Goal: Task Accomplishment & Management: Use online tool/utility

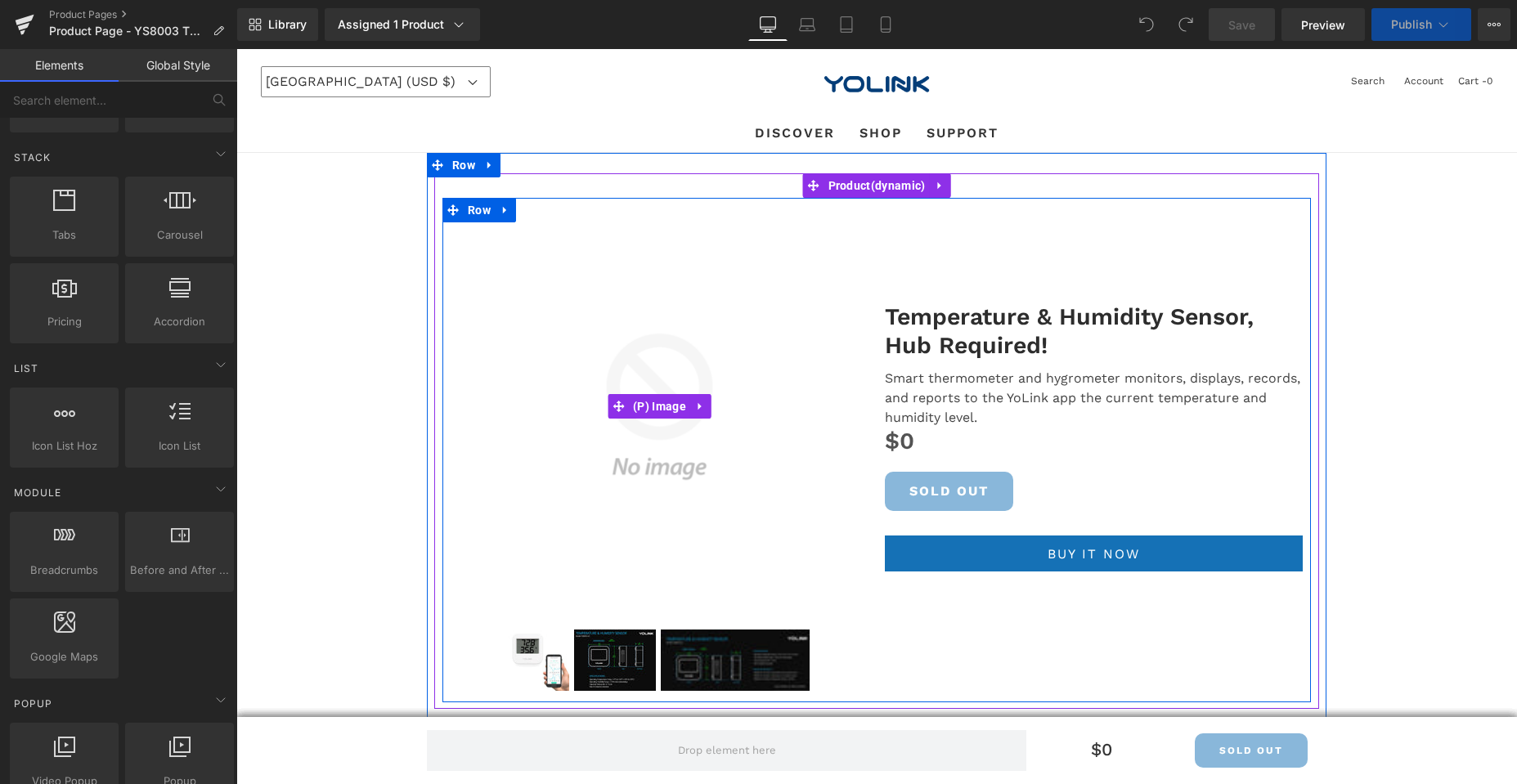
click at [694, 439] on img at bounding box center [659, 406] width 418 height 418
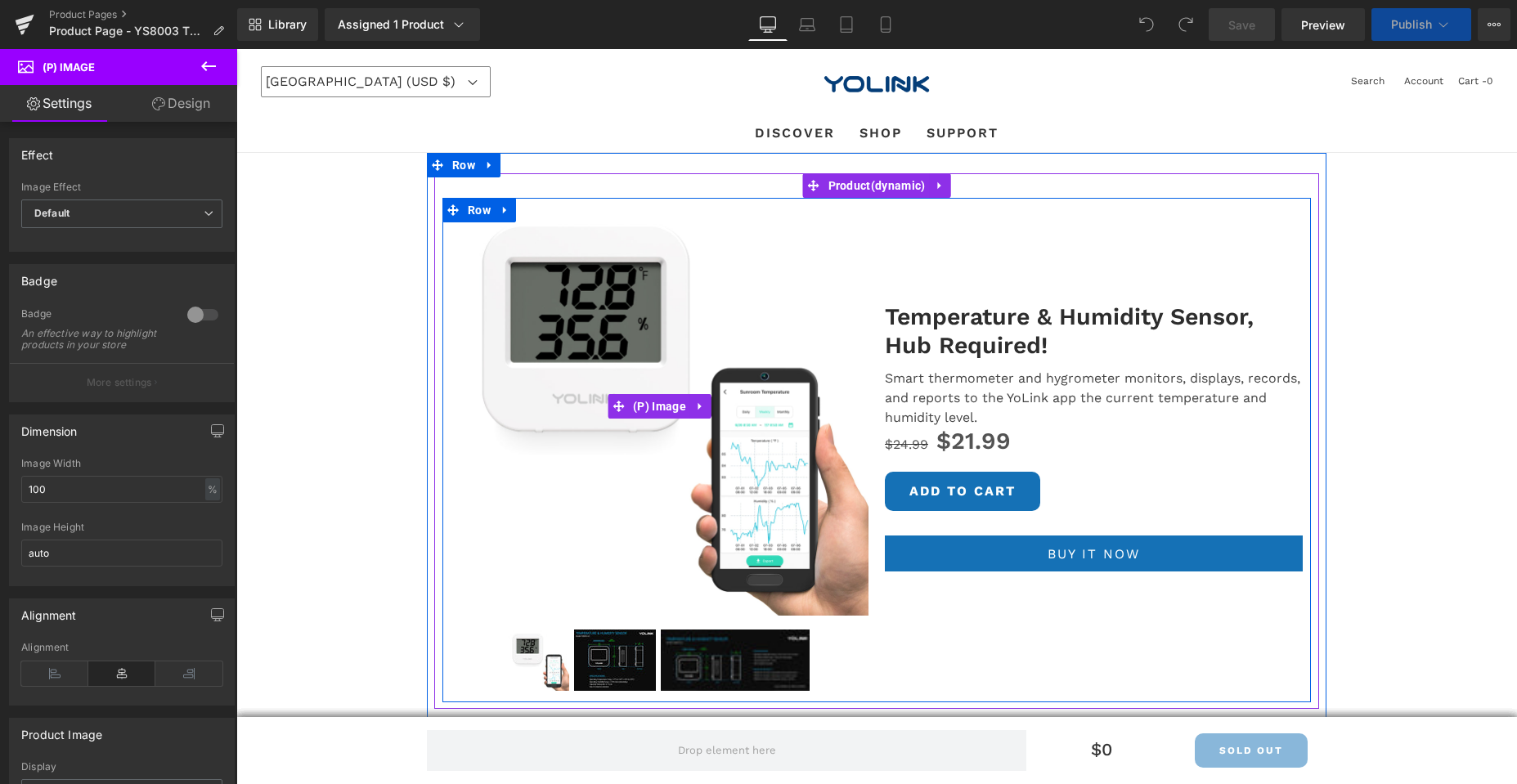
click at [592, 281] on img at bounding box center [659, 406] width 418 height 418
click at [638, 399] on span "(P) Image" at bounding box center [659, 405] width 61 height 24
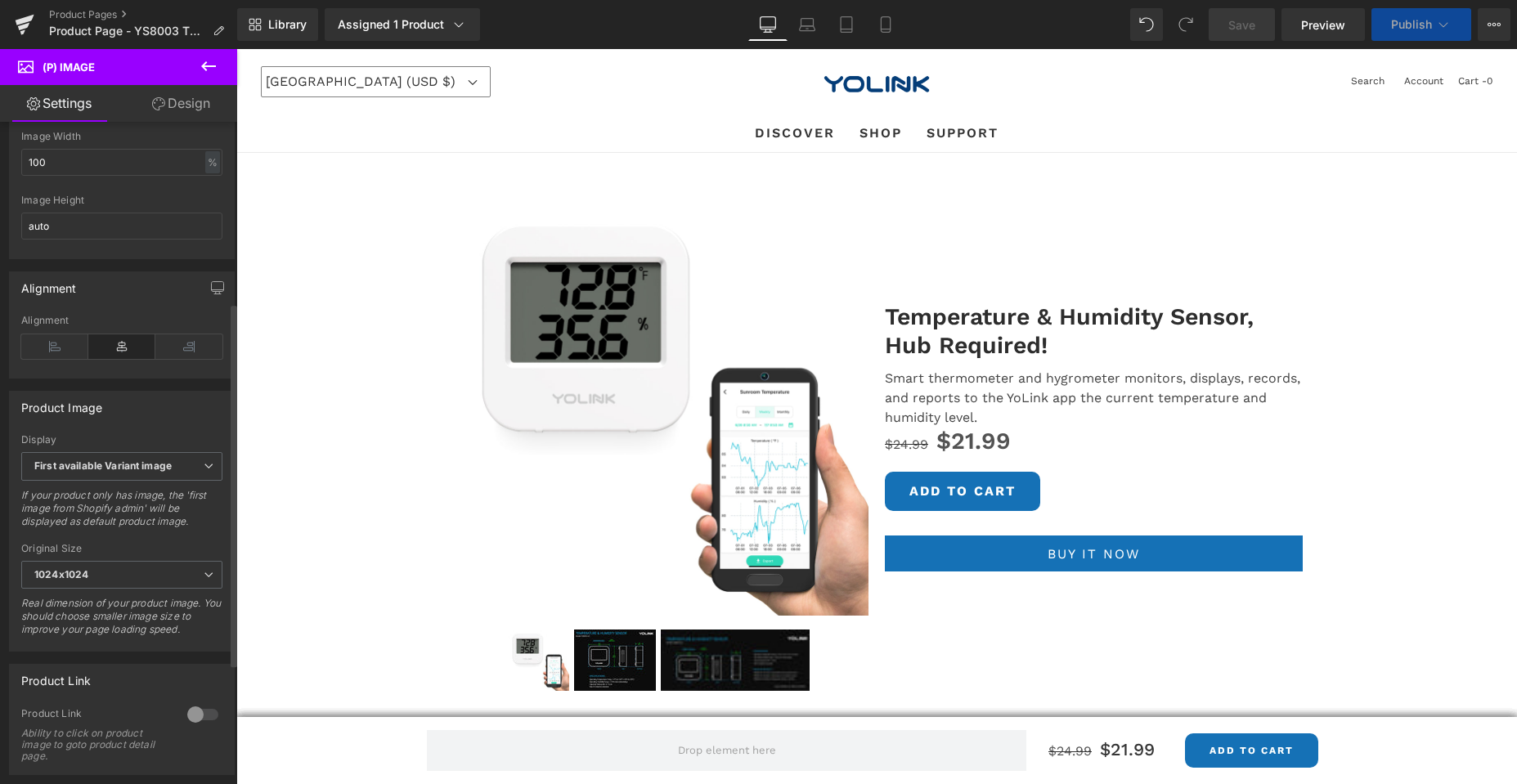
scroll to position [547, 0]
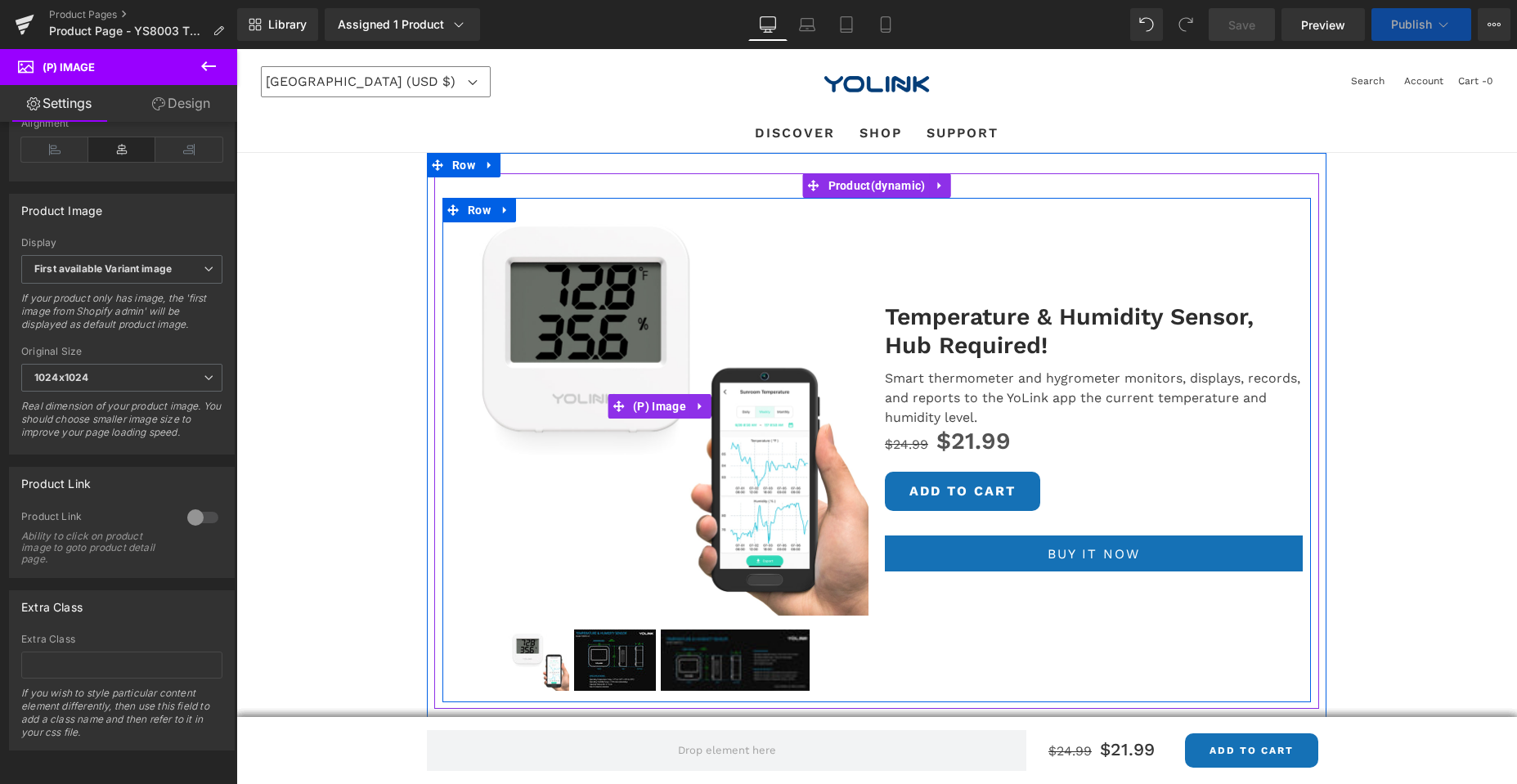
click at [609, 352] on img at bounding box center [659, 406] width 418 height 418
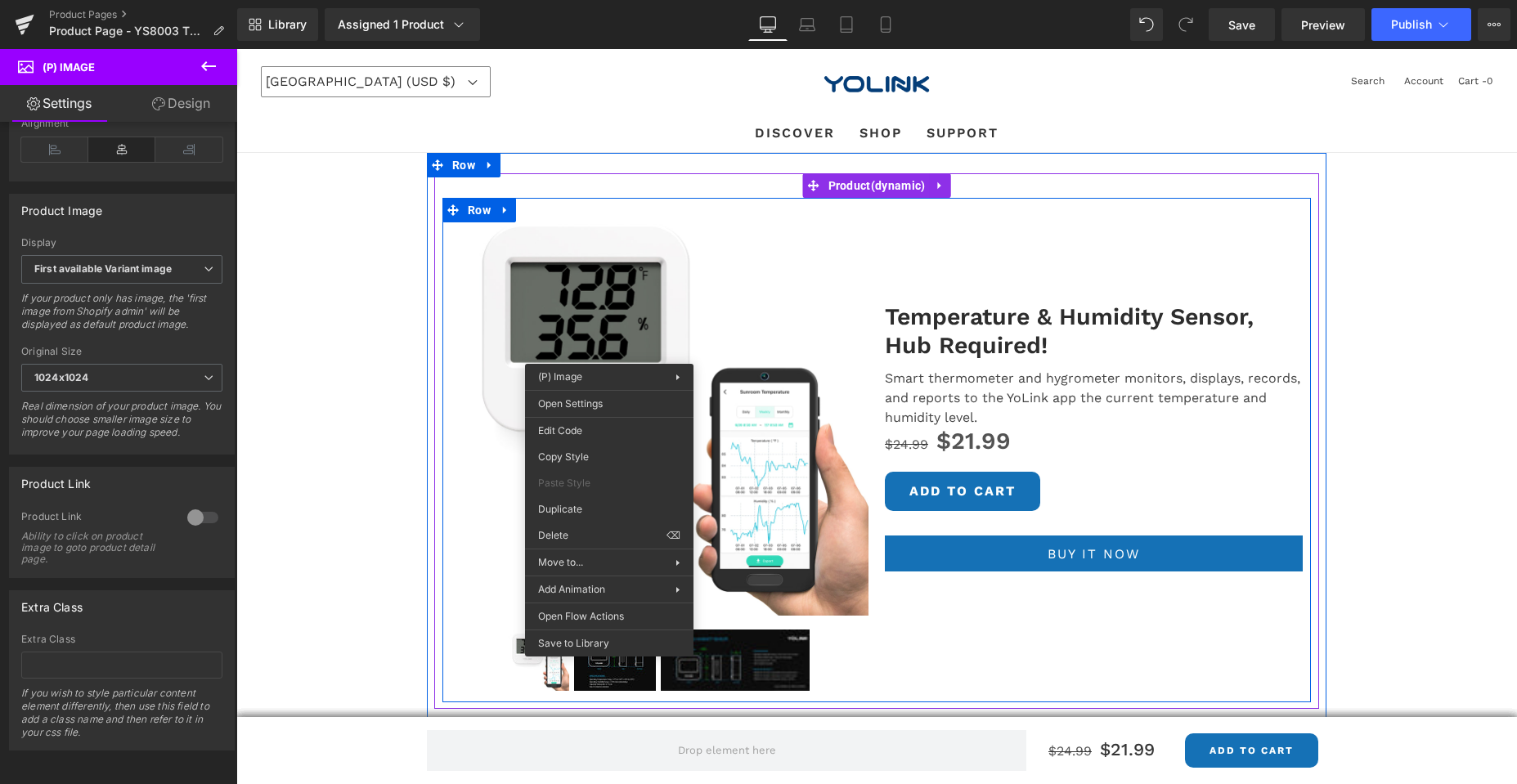
click at [643, 310] on img at bounding box center [659, 406] width 418 height 418
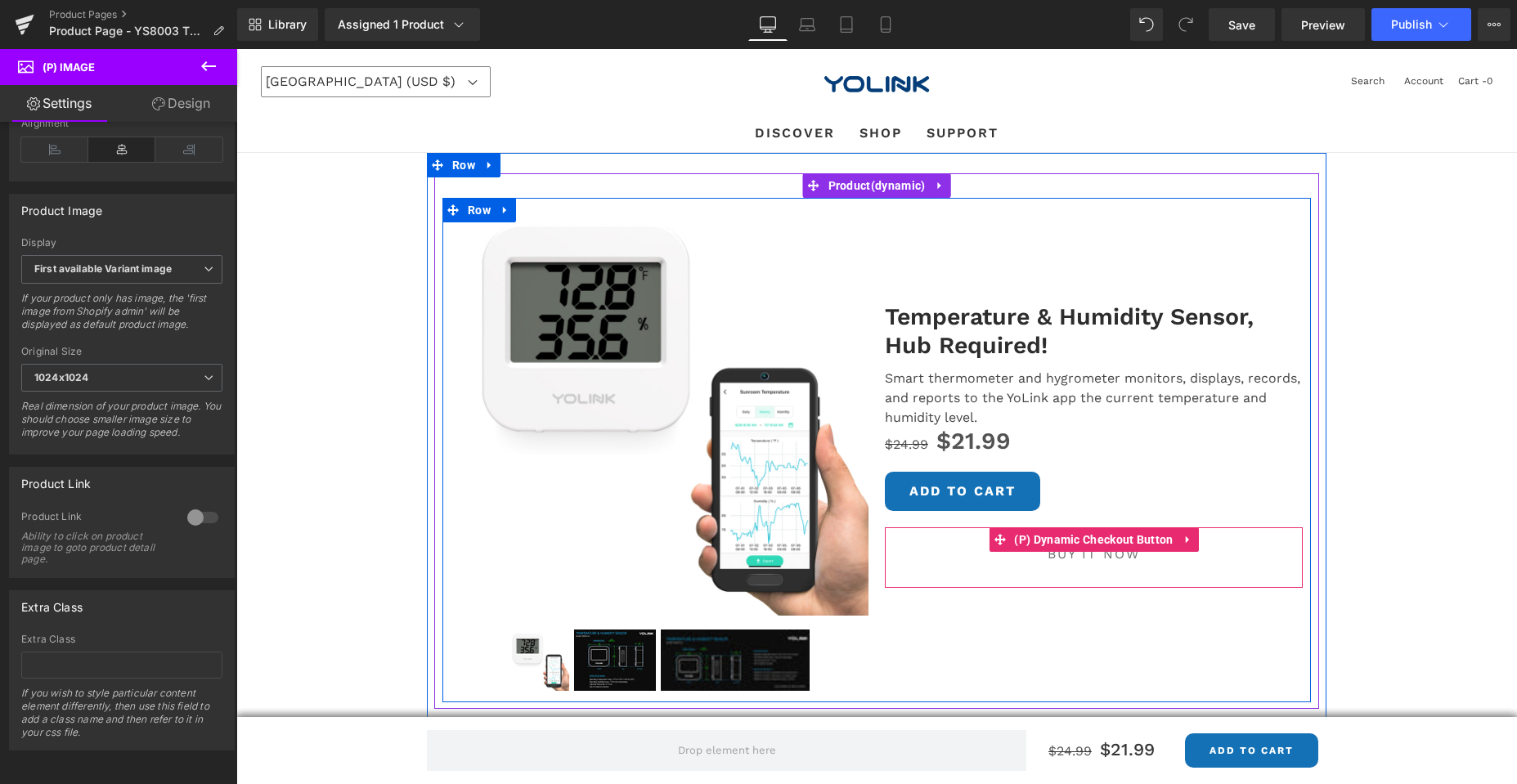
click at [1100, 563] on button "Buy it now" at bounding box center [1093, 553] width 418 height 36
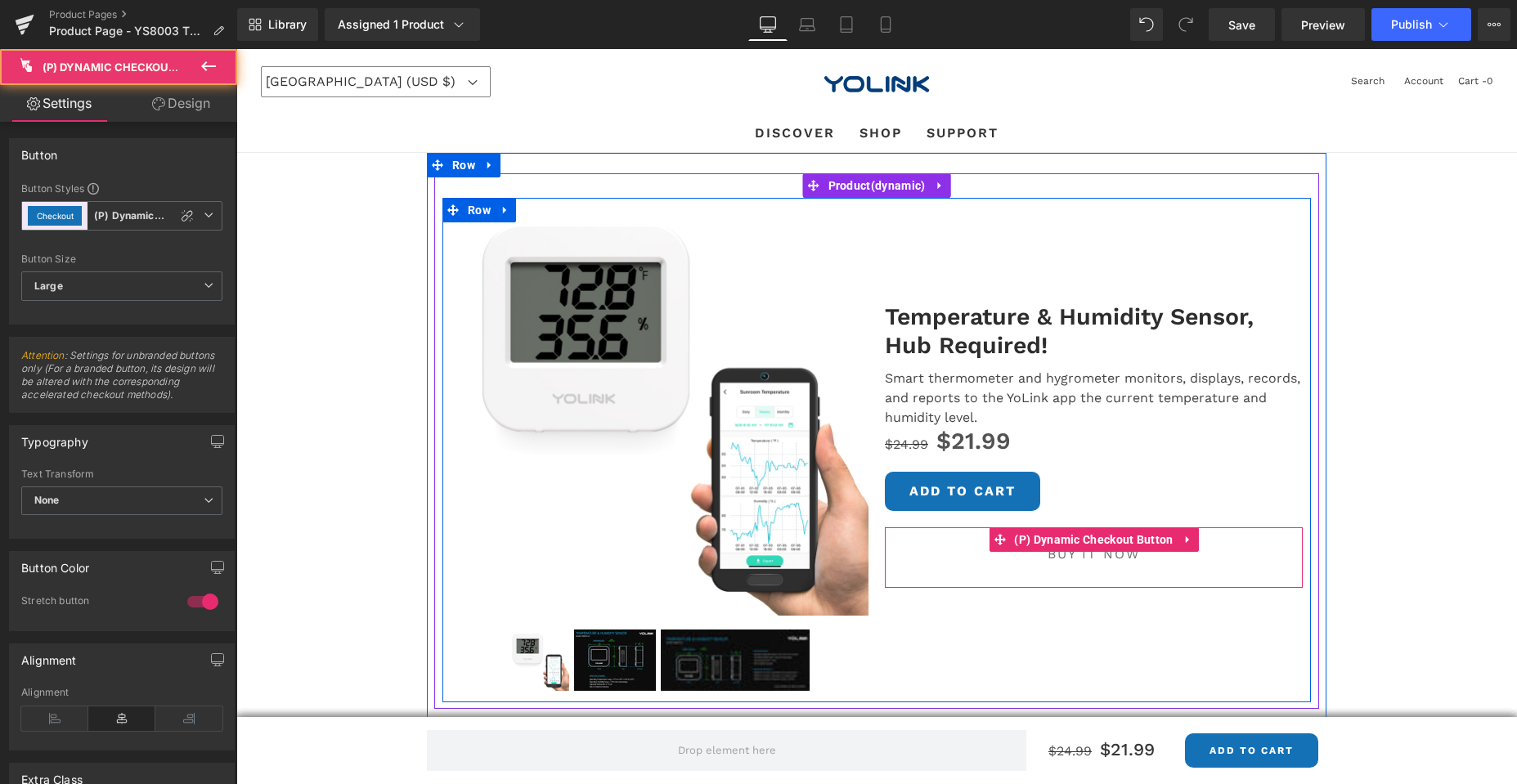
click at [1100, 563] on button "Buy it now" at bounding box center [1093, 553] width 418 height 36
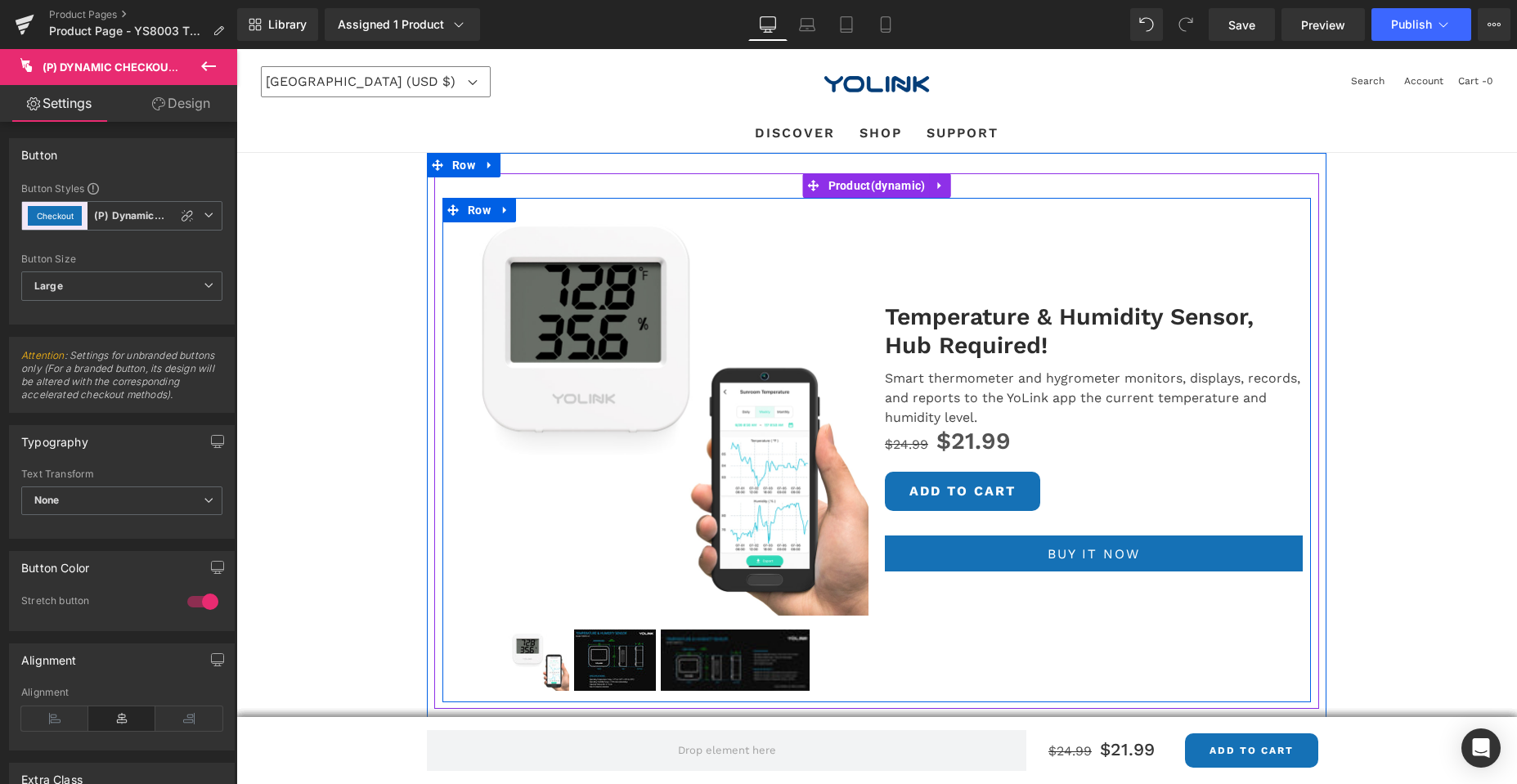
click at [1060, 587] on div "Temperature & Humidity Sensor, Hub Required! (P) Title Smart thermometer and hy…" at bounding box center [1094, 445] width 435 height 496
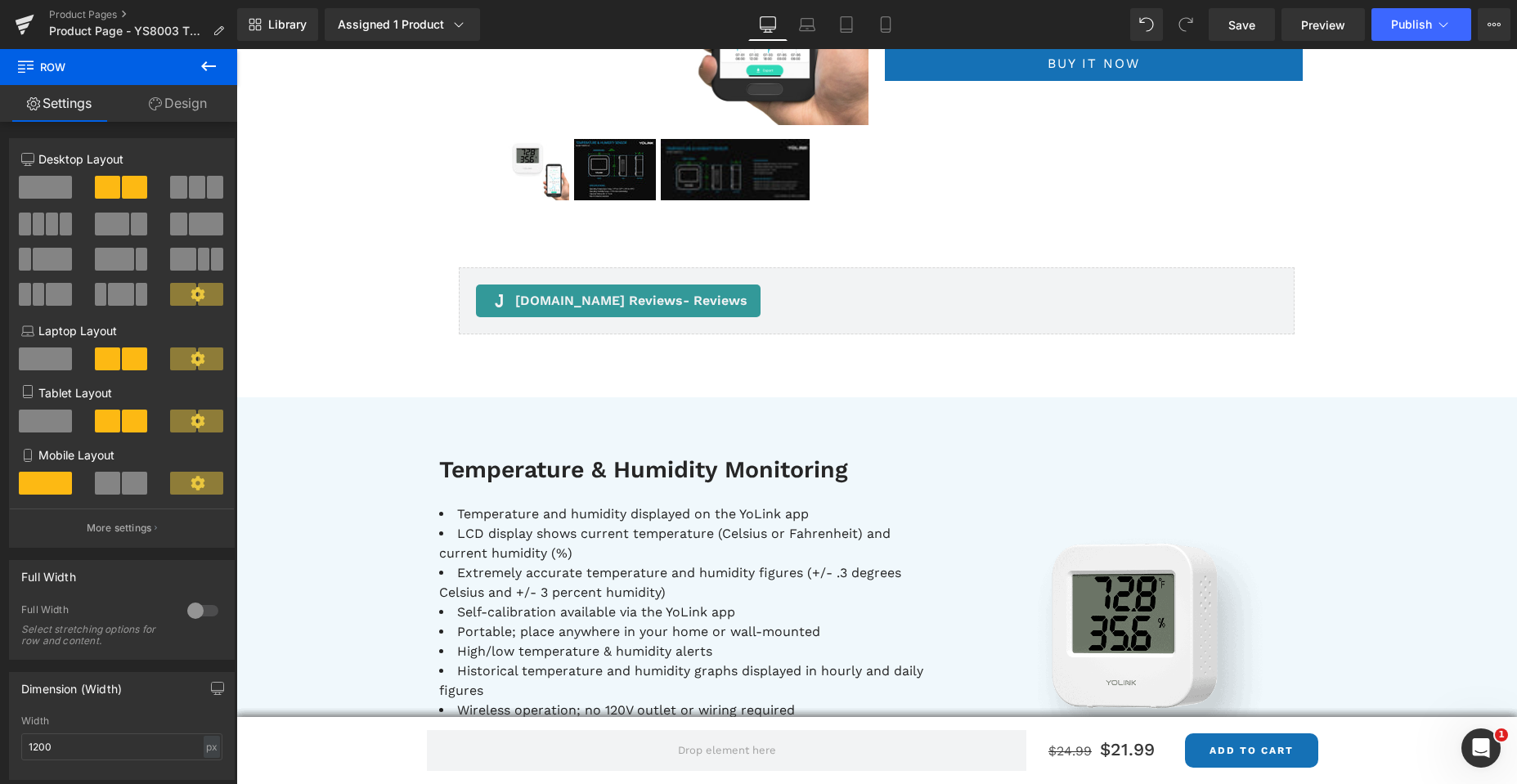
scroll to position [735, 0]
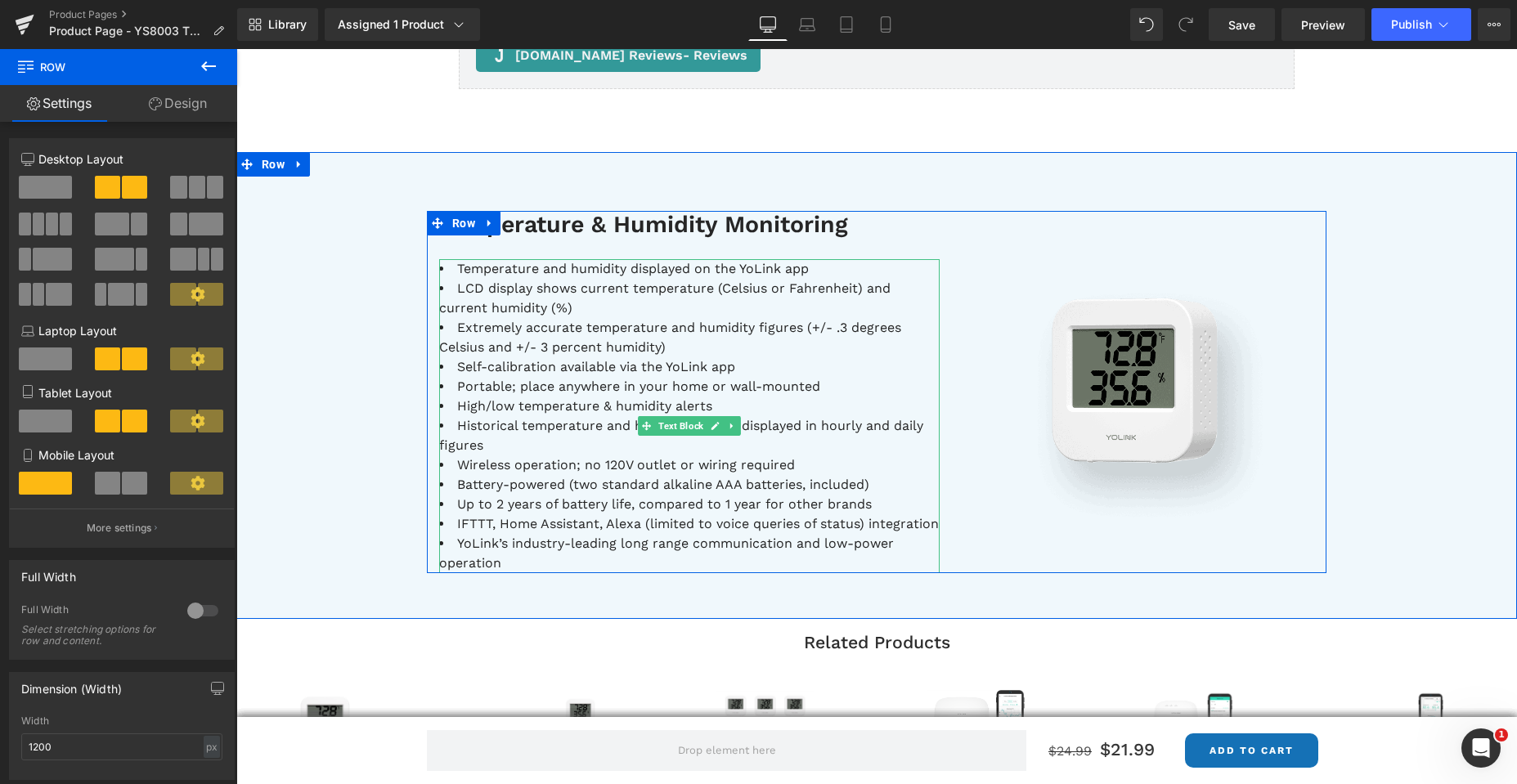
click at [739, 379] on li "Portable; place anywhere in your home or wall-mounted" at bounding box center [690, 387] width 501 height 19
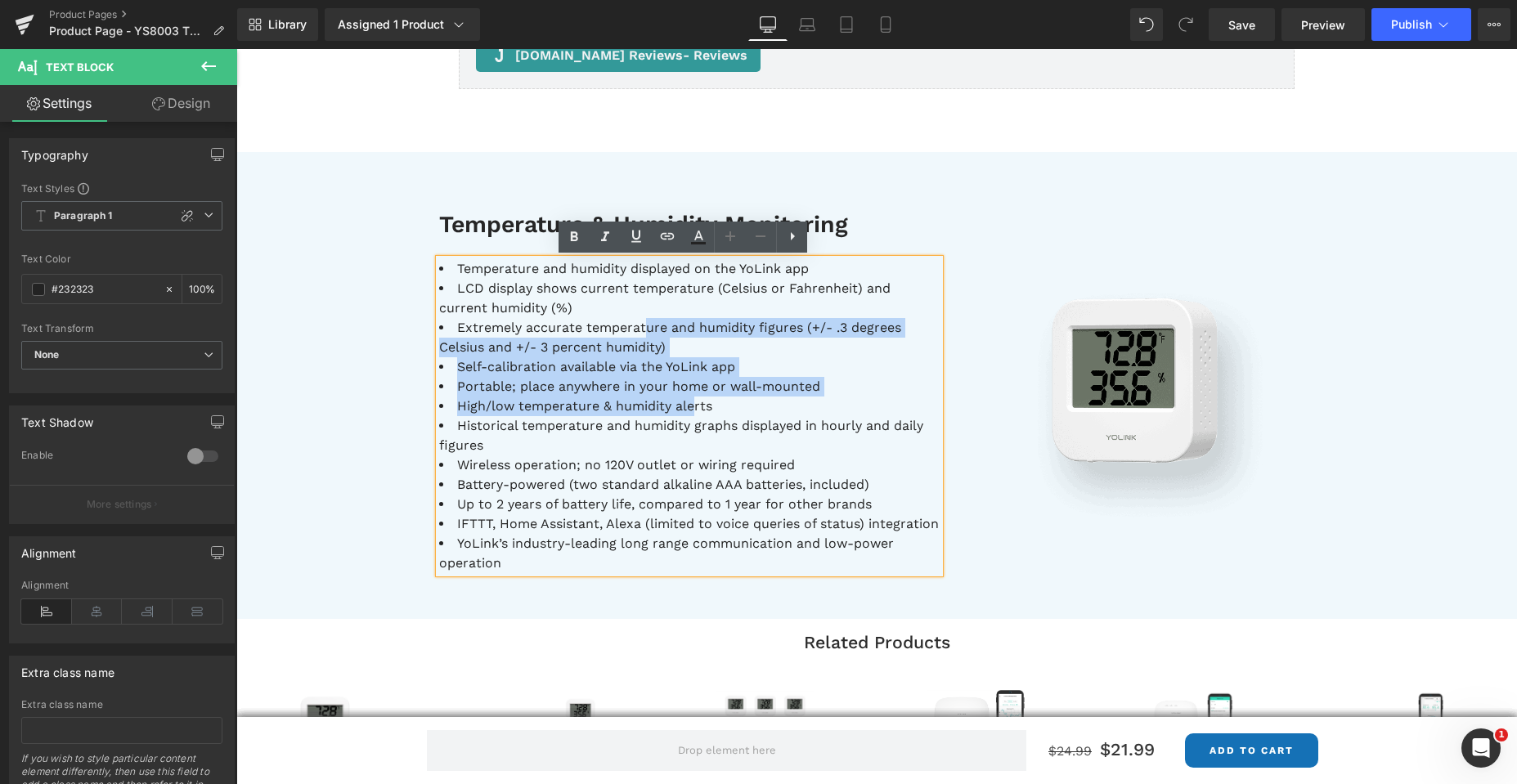
drag, startPoint x: 637, startPoint y: 327, endPoint x: 689, endPoint y: 414, distance: 101.4
click at [687, 412] on ul "Temperature and humidity displayed on the YoLink app LCD display shows current …" at bounding box center [690, 416] width 501 height 314
click at [699, 392] on li "Portable; place anywhere in your home or wall-mounted" at bounding box center [690, 387] width 501 height 19
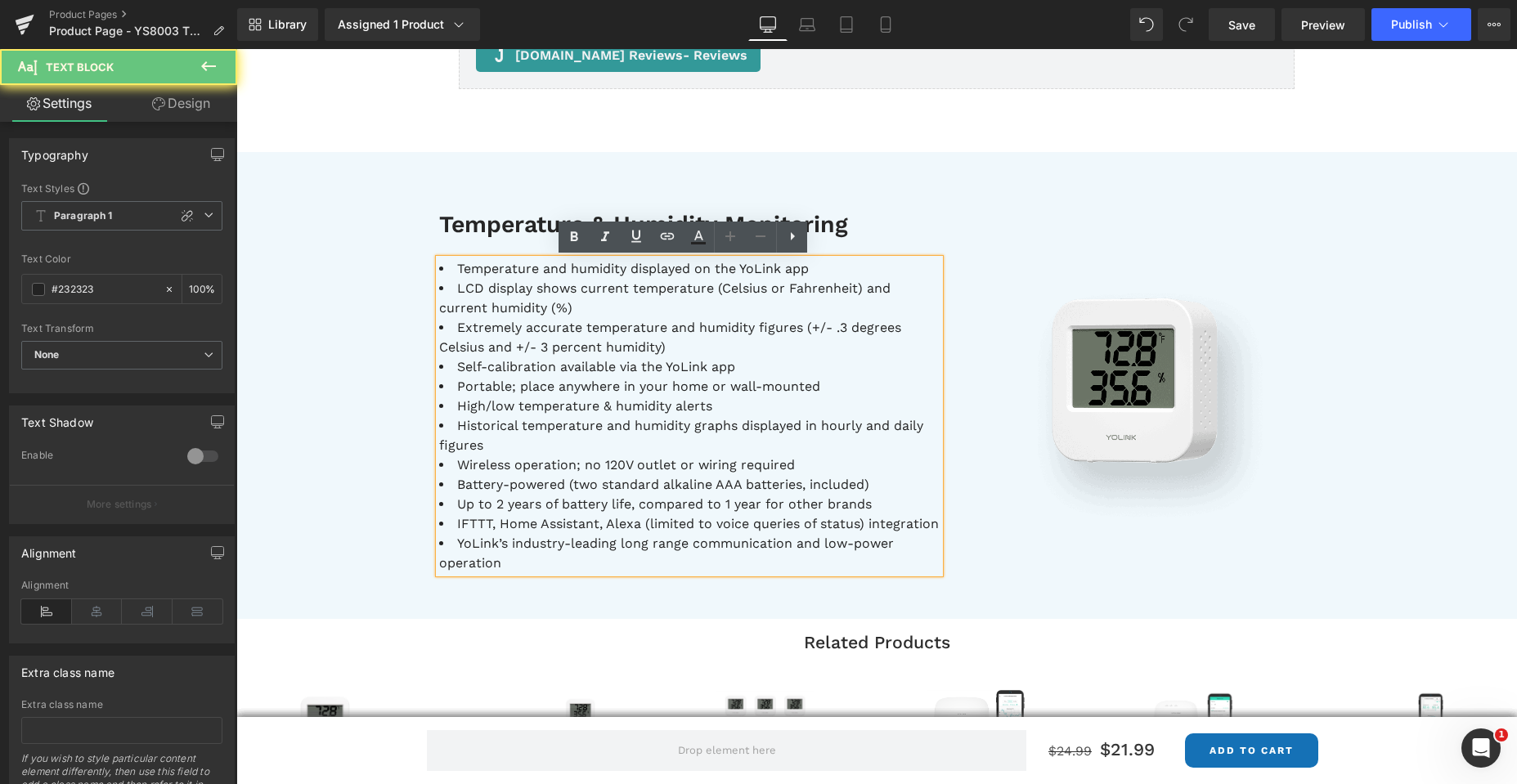
drag, startPoint x: 699, startPoint y: 392, endPoint x: 659, endPoint y: 362, distance: 50.0
click at [689, 382] on li "Portable; place anywhere in your home or wall-mounted" at bounding box center [690, 387] width 501 height 19
drag, startPoint x: 656, startPoint y: 360, endPoint x: 645, endPoint y: 354, distance: 12.5
click at [647, 355] on ul "Temperature and humidity displayed on the YoLink app LCD display shows current …" at bounding box center [690, 416] width 501 height 314
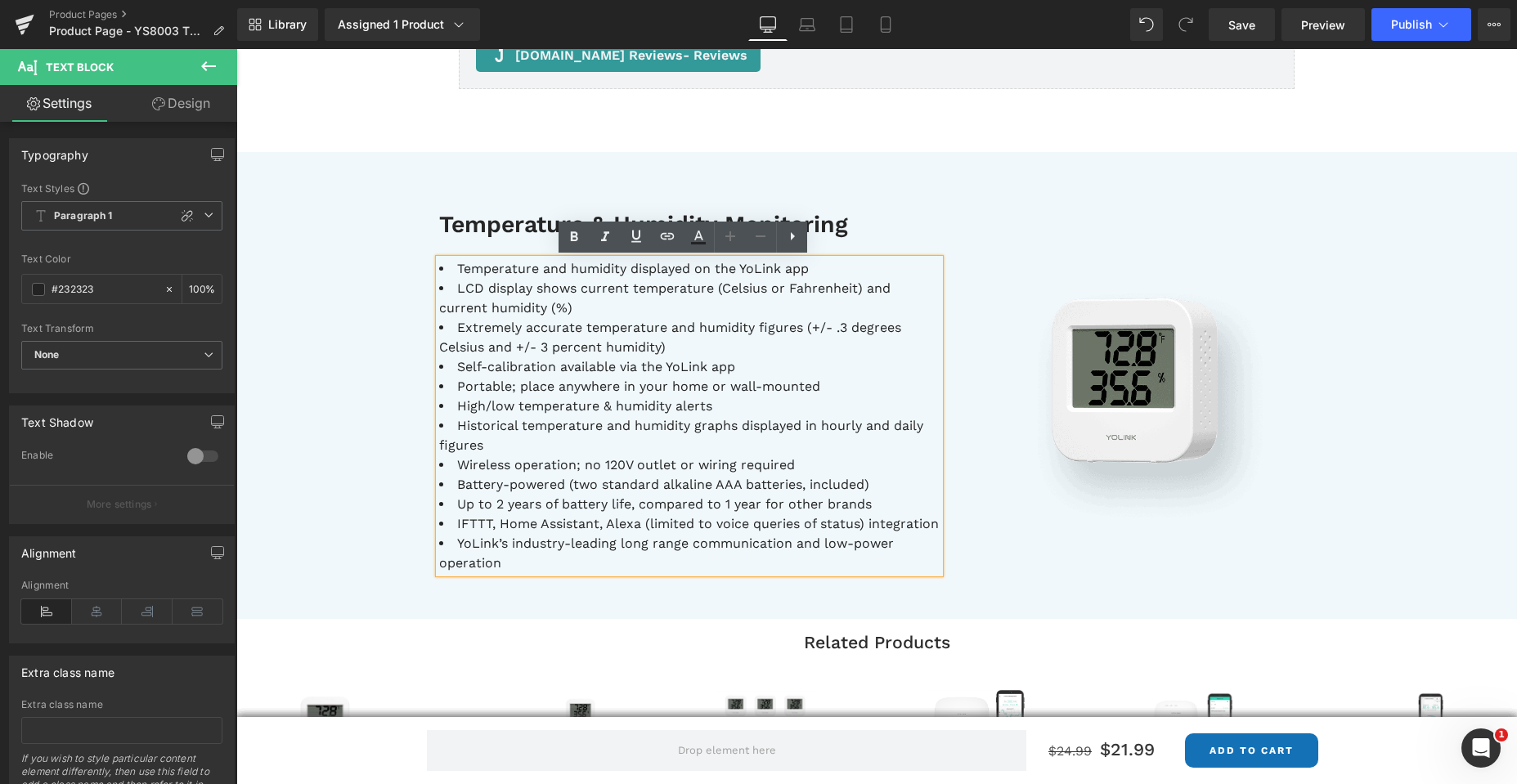
click at [597, 328] on li "Extremely accurate temperature and humidity figures (+/- .3 degrees Celsius and…" at bounding box center [690, 337] width 501 height 39
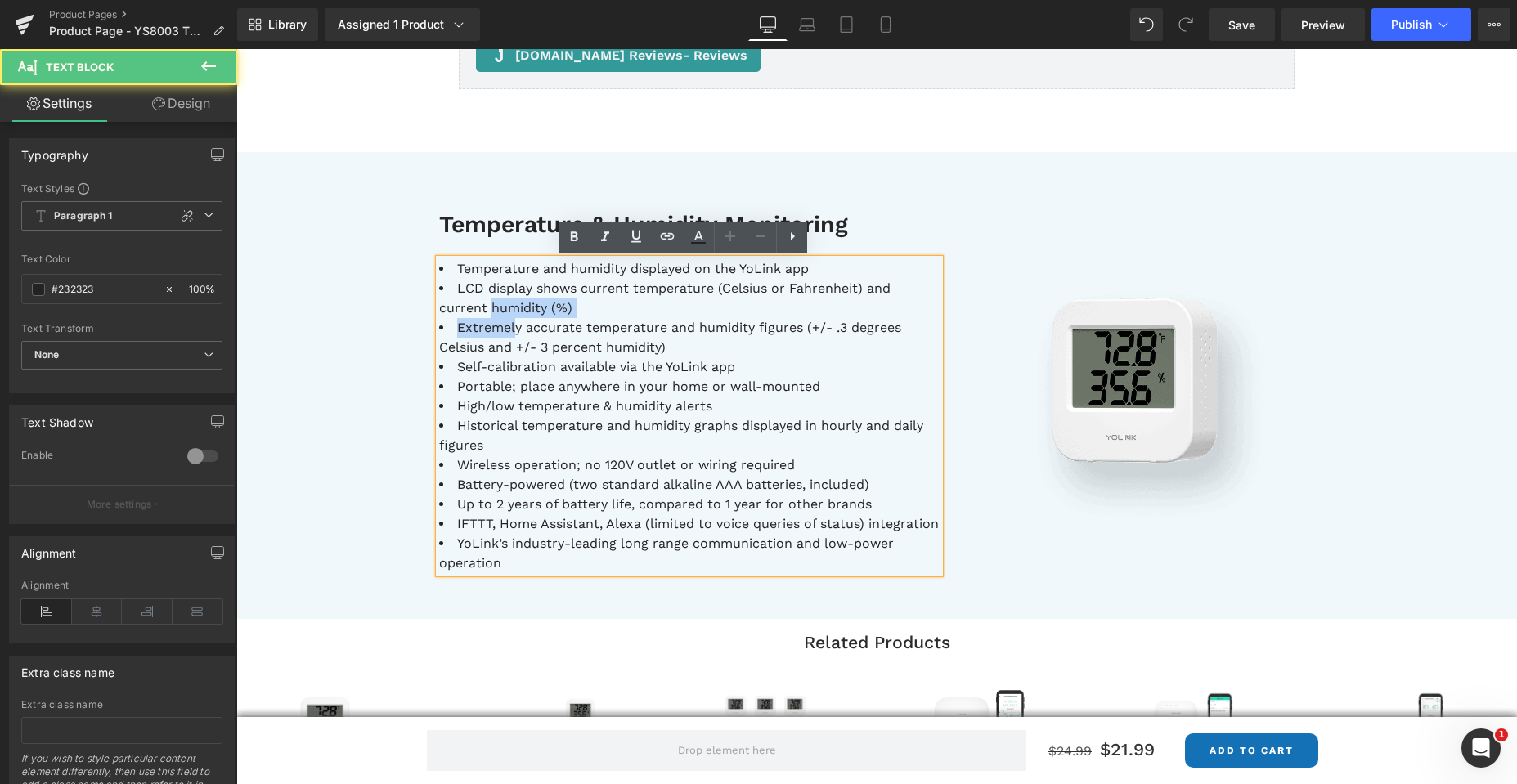
drag, startPoint x: 485, startPoint y: 315, endPoint x: 511, endPoint y: 334, distance: 32.2
click at [511, 333] on ul "Temperature and humidity displayed on the YoLink app LCD display shows current …" at bounding box center [690, 416] width 501 height 314
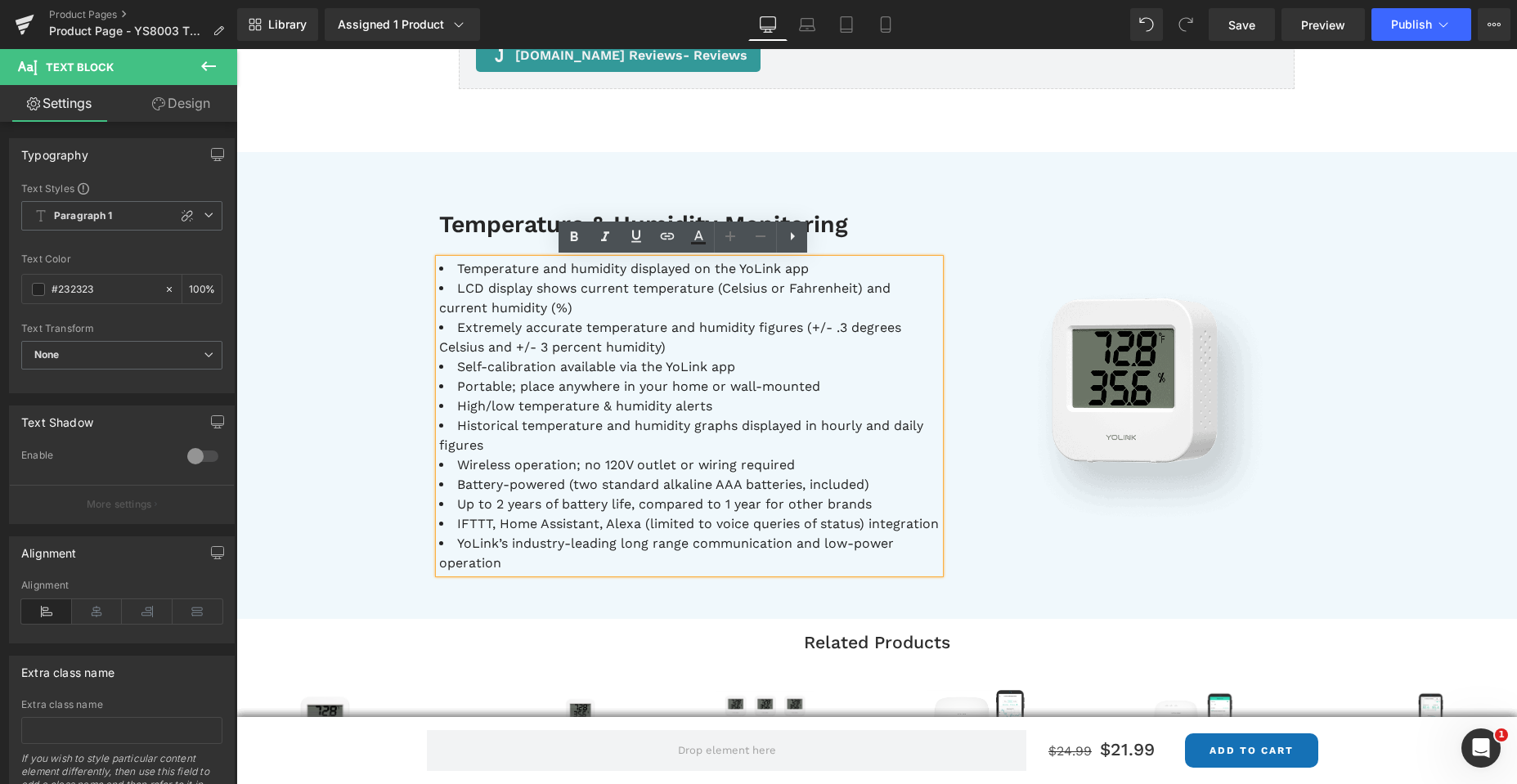
click at [573, 317] on li "Extremely accurate temperature and humidity figures (+/- .3 degrees Celsius and…" at bounding box center [690, 337] width 501 height 39
click at [604, 308] on li "LCD display shows current temperature (Celsius or Fahrenheit) and current humid…" at bounding box center [690, 298] width 501 height 39
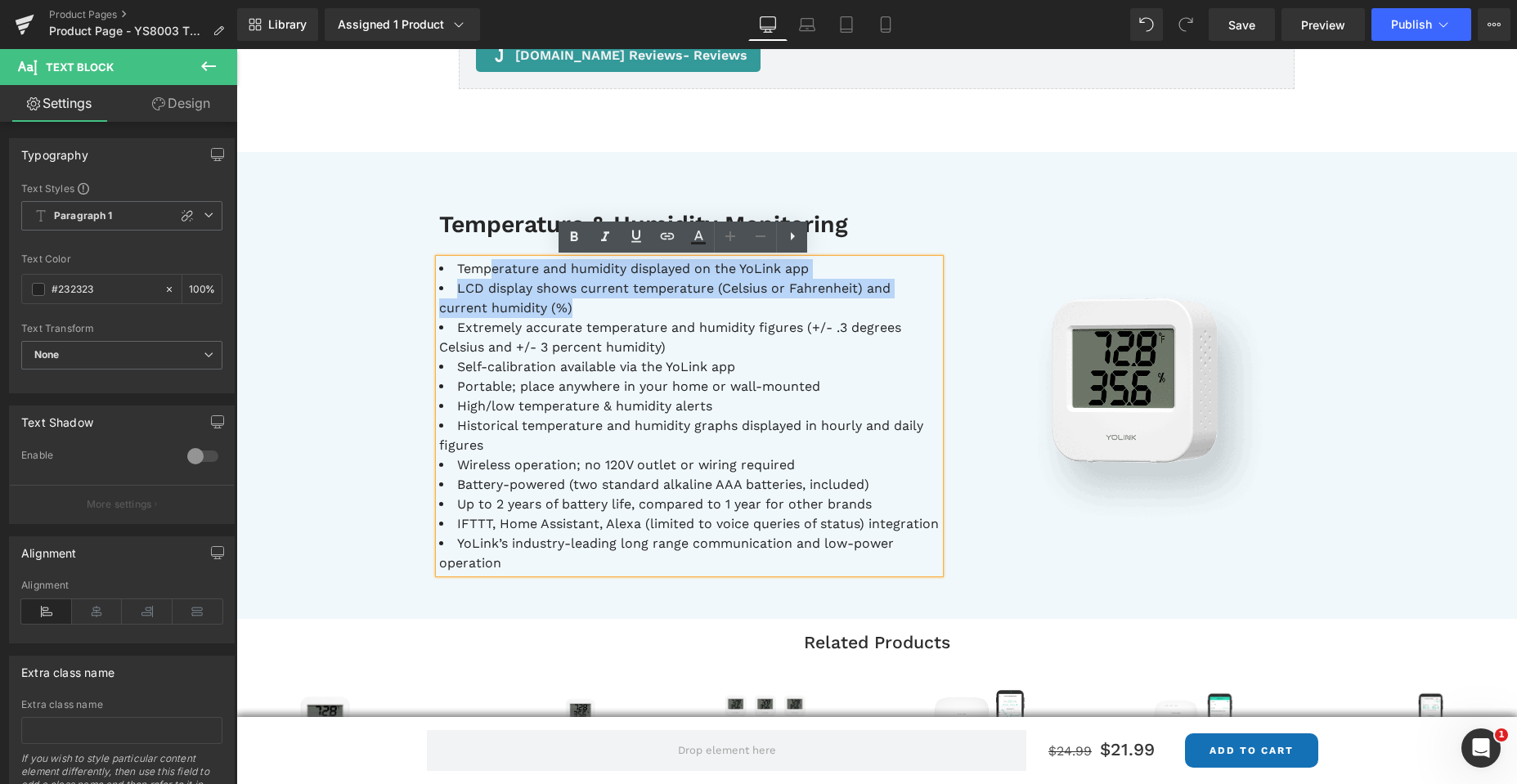
drag, startPoint x: 601, startPoint y: 304, endPoint x: 488, endPoint y: 265, distance: 119.5
click at [488, 265] on ul "Temperature and humidity displayed on the YoLink app LCD display shows current …" at bounding box center [690, 416] width 501 height 314
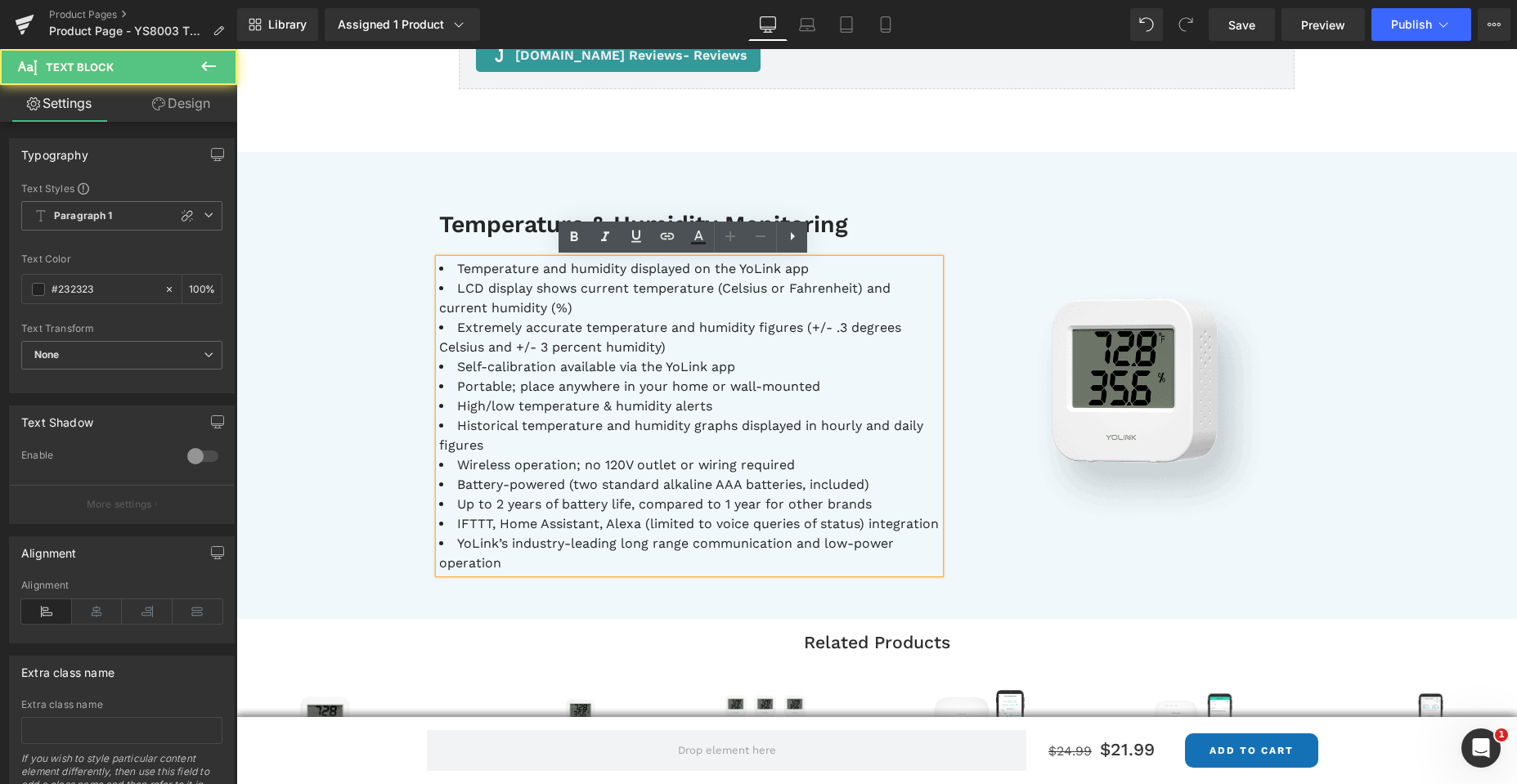
click at [589, 412] on li "High/low temperature & humidity alerts" at bounding box center [690, 406] width 501 height 19
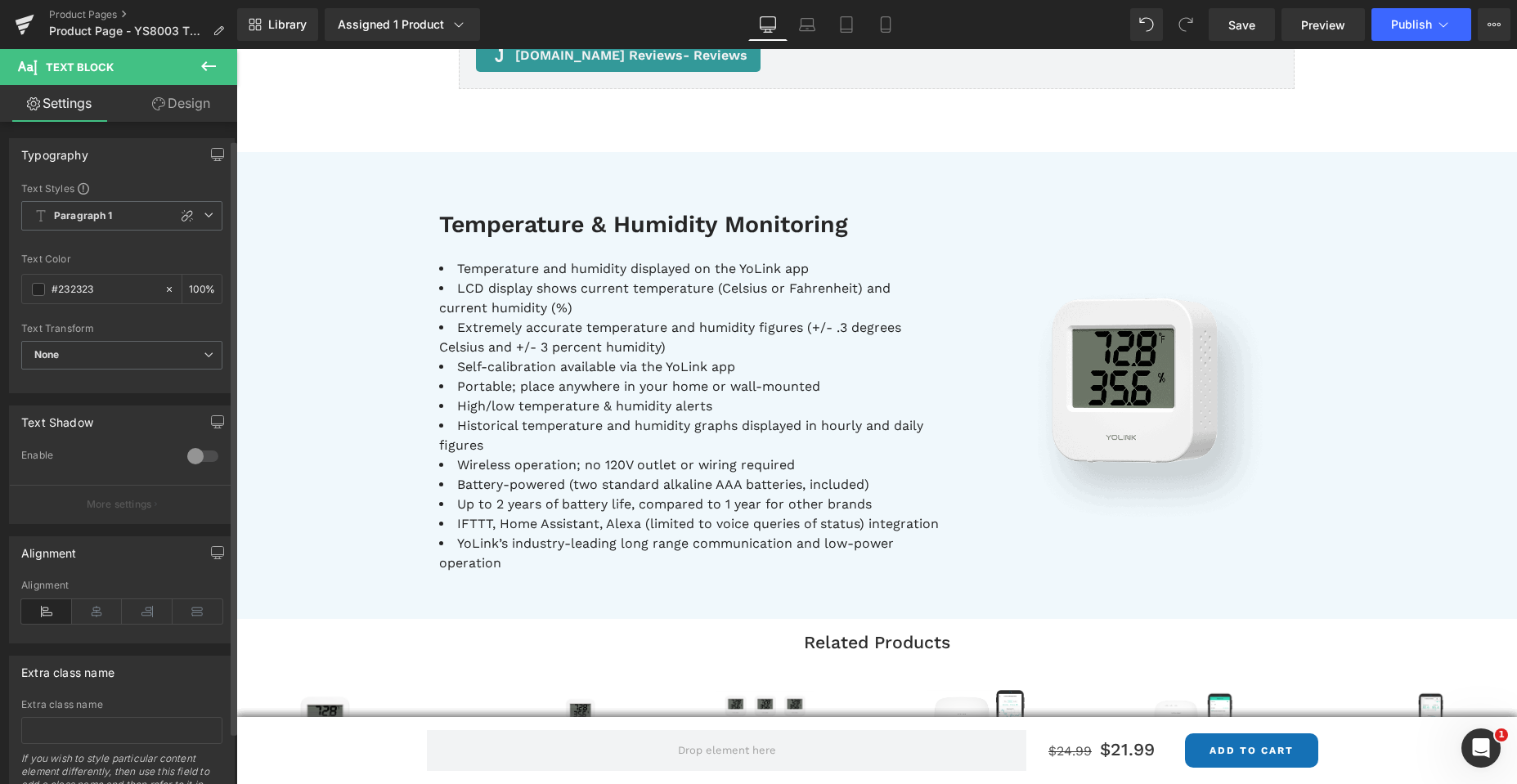
scroll to position [78, 0]
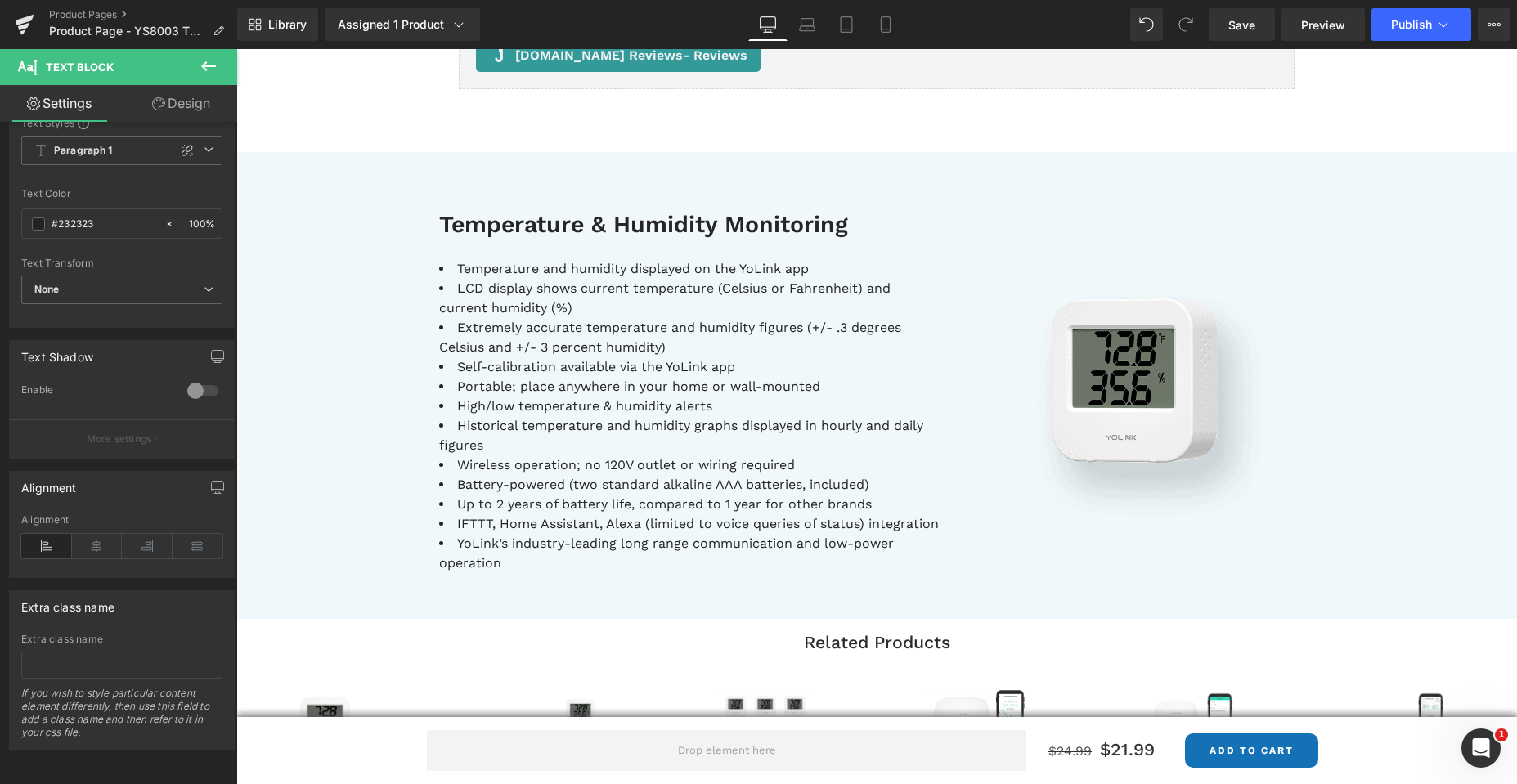
click at [489, 396] on li "High/low temperature & humidity alerts" at bounding box center [690, 406] width 501 height 19
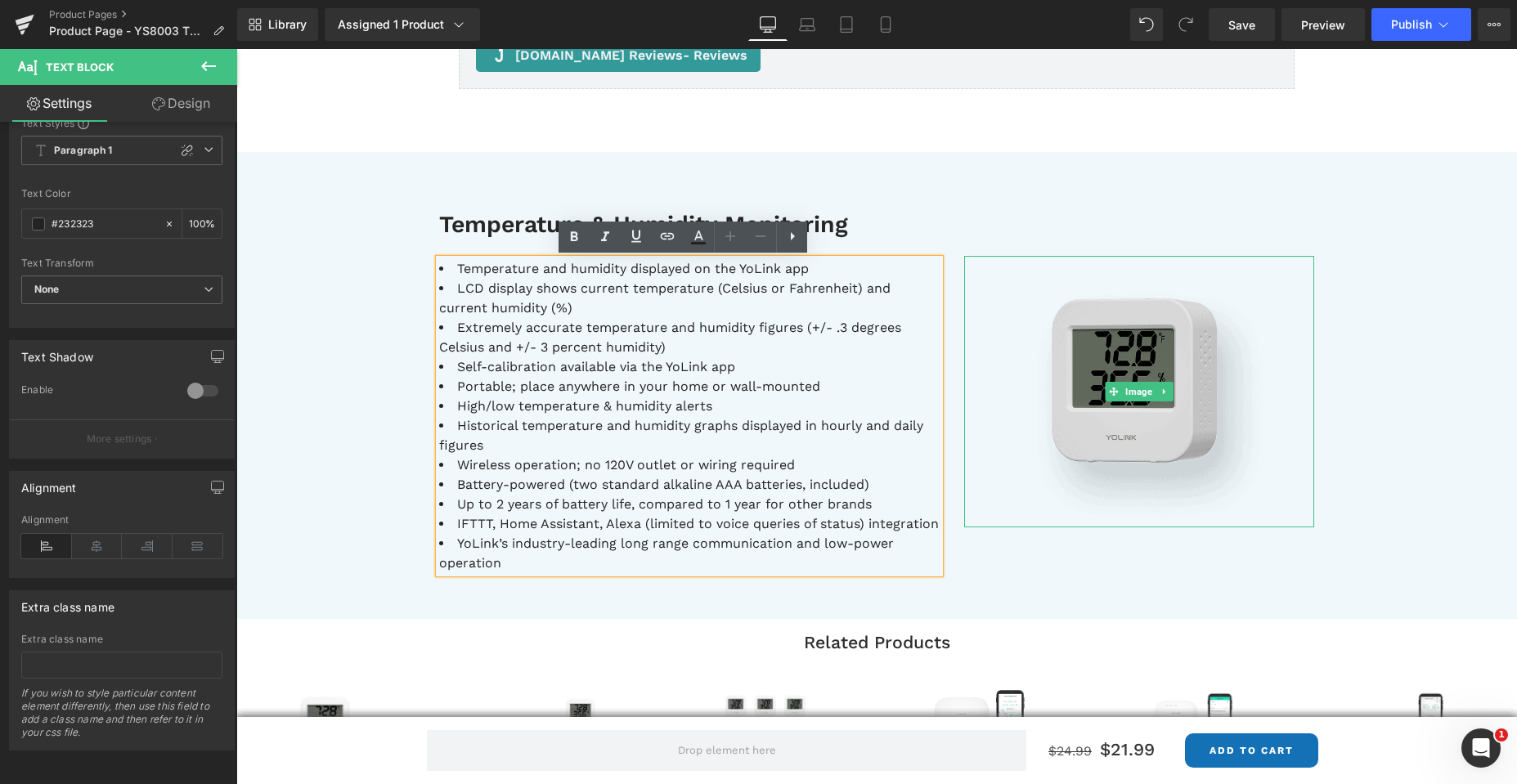
click at [1096, 447] on img at bounding box center [1138, 392] width 350 height 272
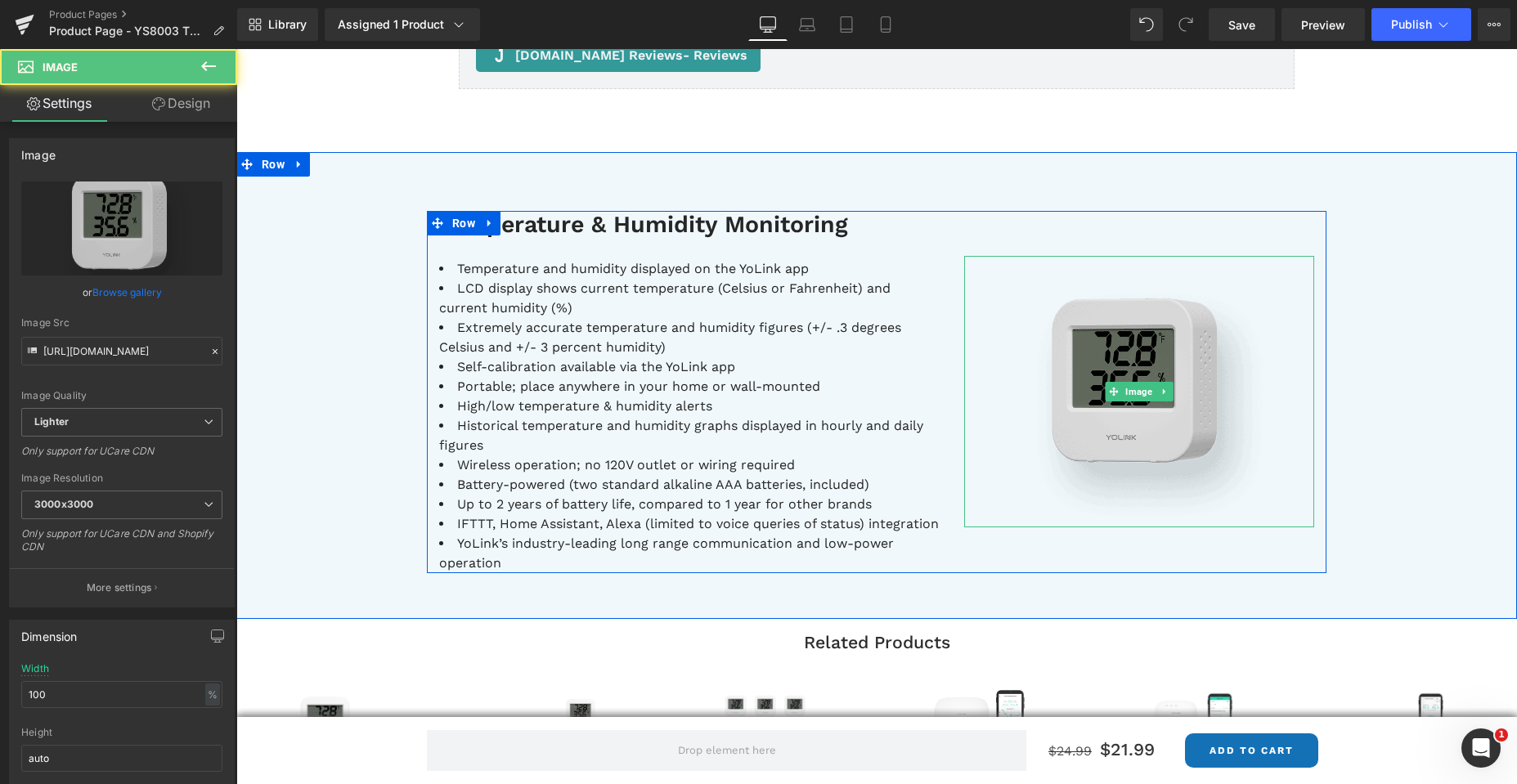
click at [1103, 442] on img at bounding box center [1138, 392] width 350 height 272
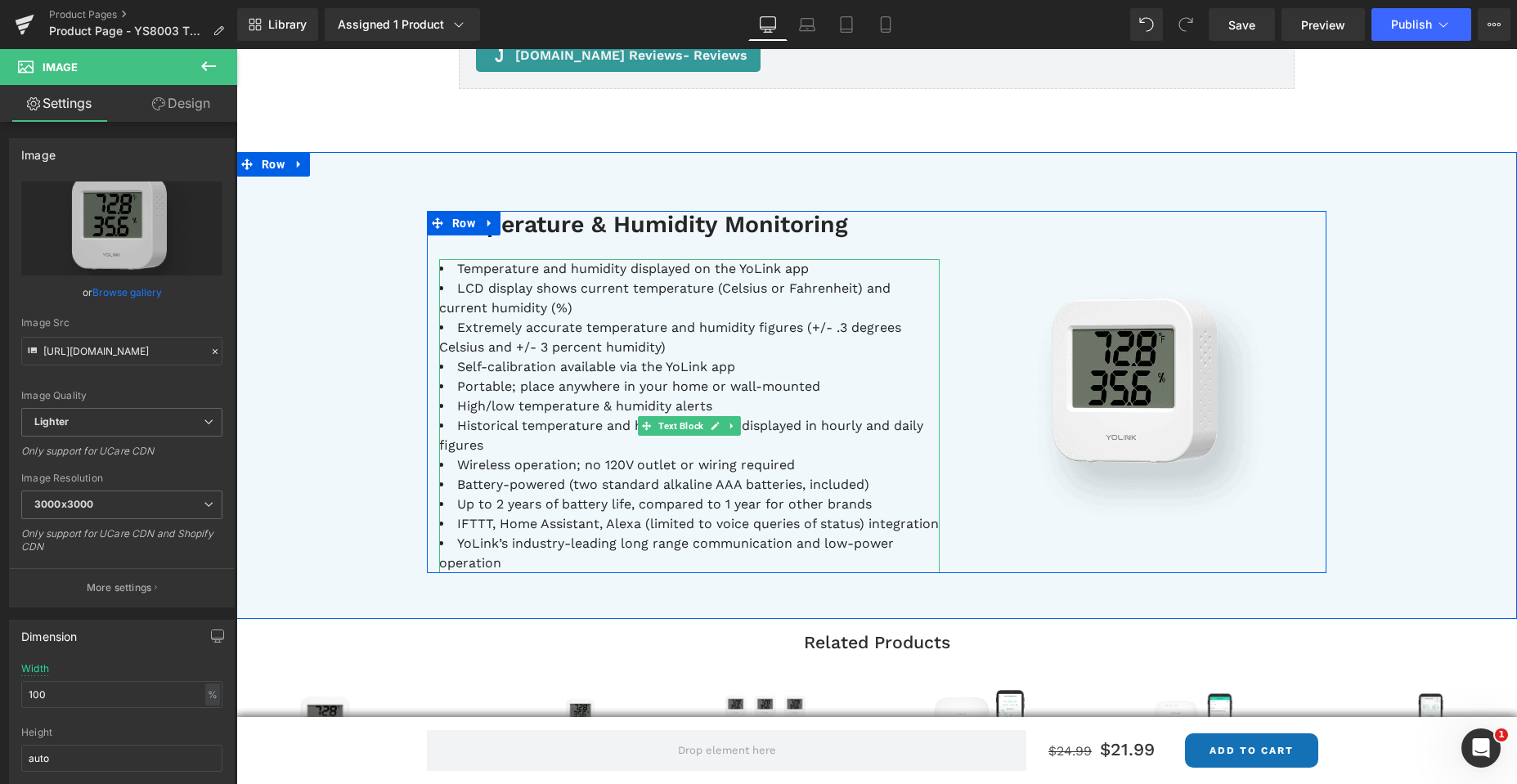
click at [767, 484] on li "Battery-powered (two standard alkaline AAA batteries, included)" at bounding box center [690, 485] width 501 height 19
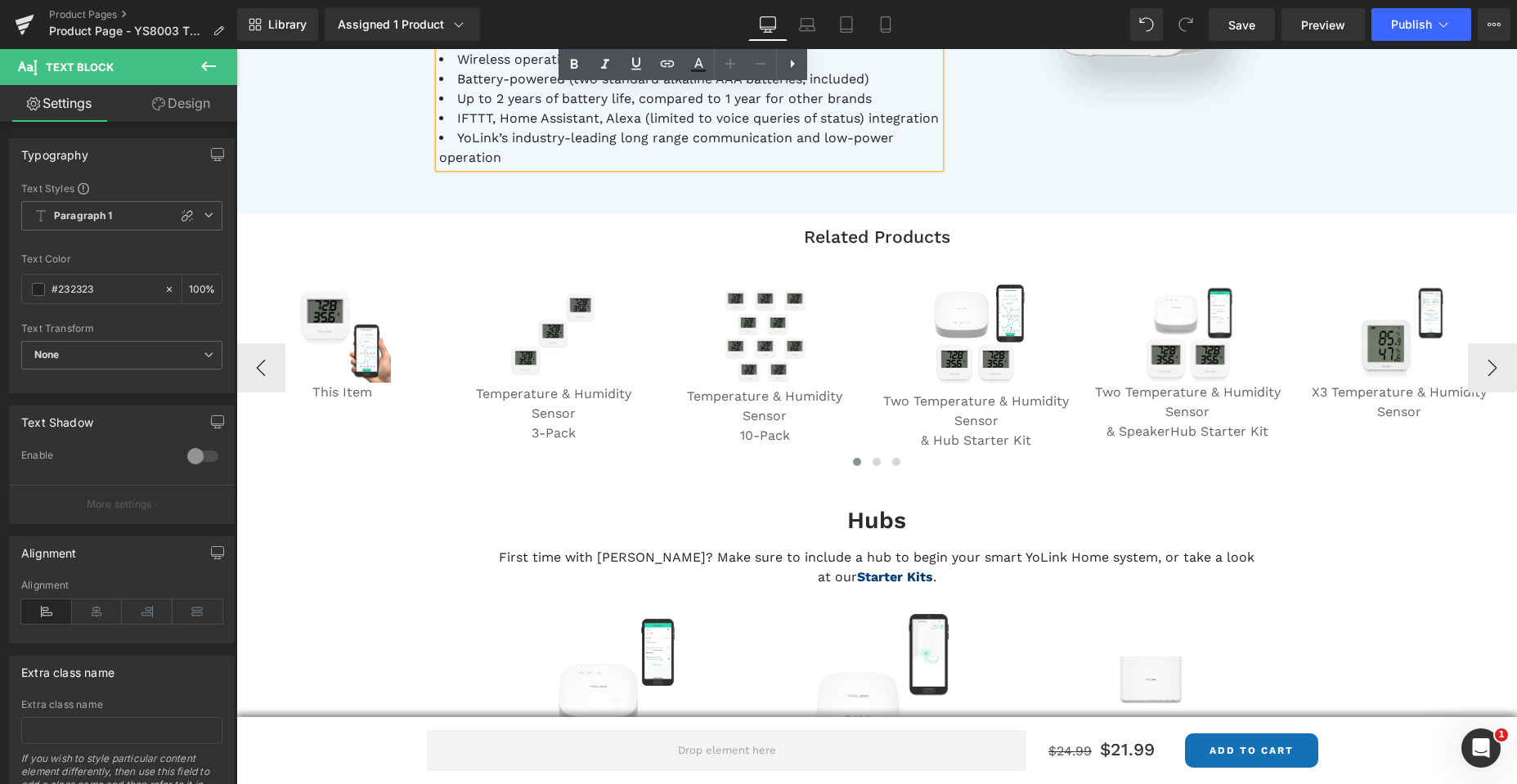
scroll to position [1144, 0]
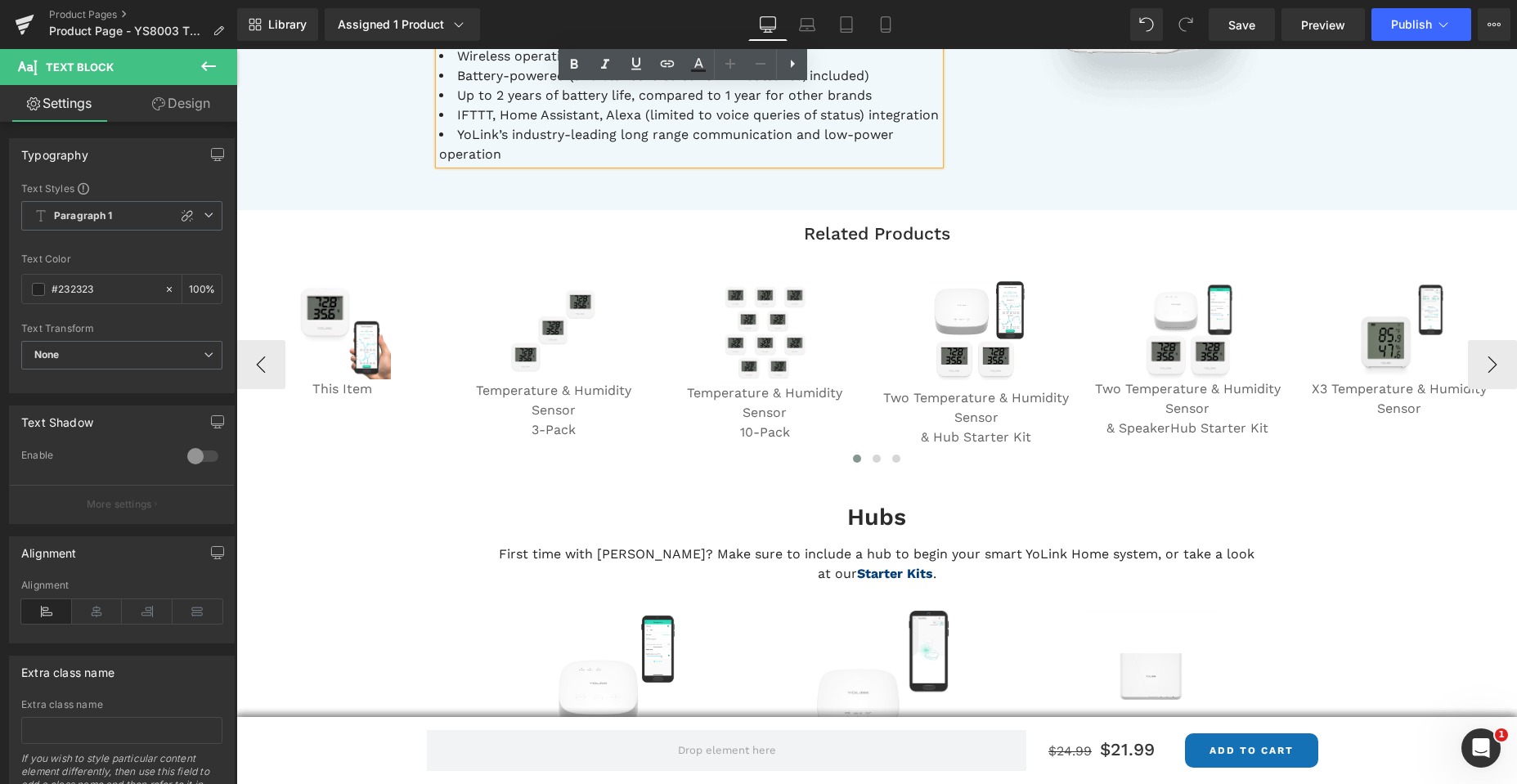
click at [765, 324] on div "Sale Off (P) Image Temperature & Humidity Sensor Text Block 10-Pack Text Block …" at bounding box center [764, 360] width 211 height 209
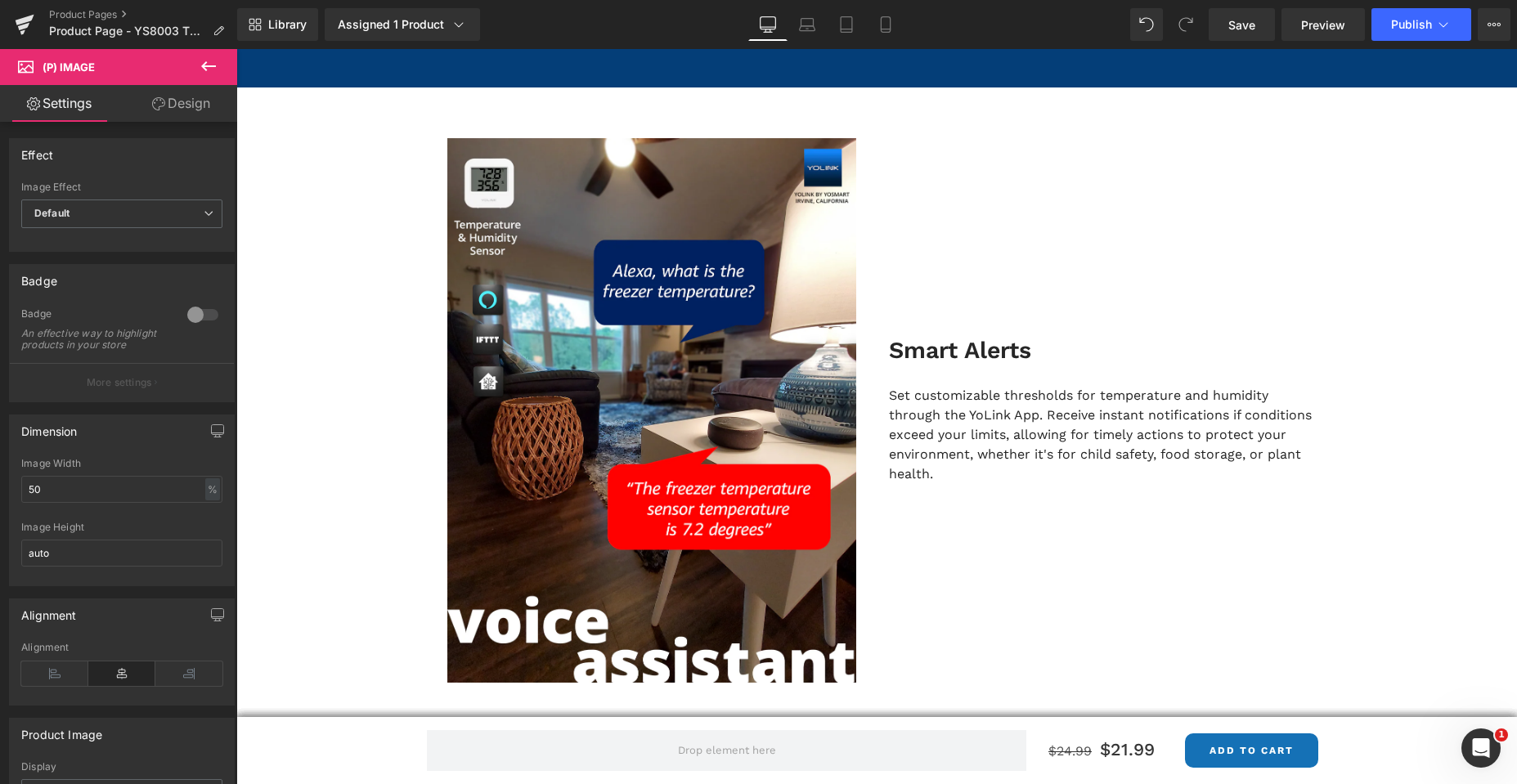
scroll to position [2207, 0]
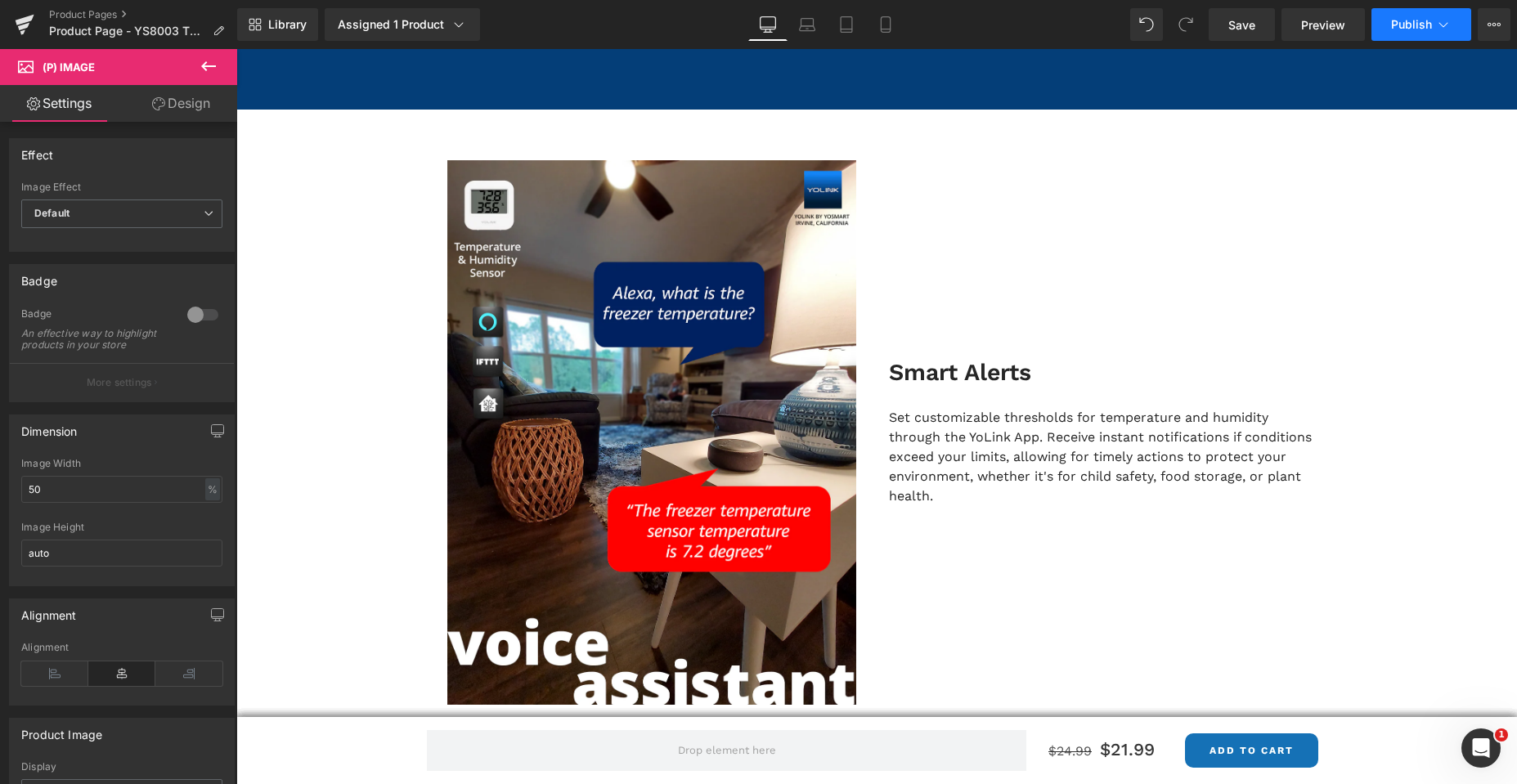
click at [1443, 27] on icon at bounding box center [1443, 24] width 9 height 5
click at [1494, 25] on icon at bounding box center [1493, 23] width 13 height 13
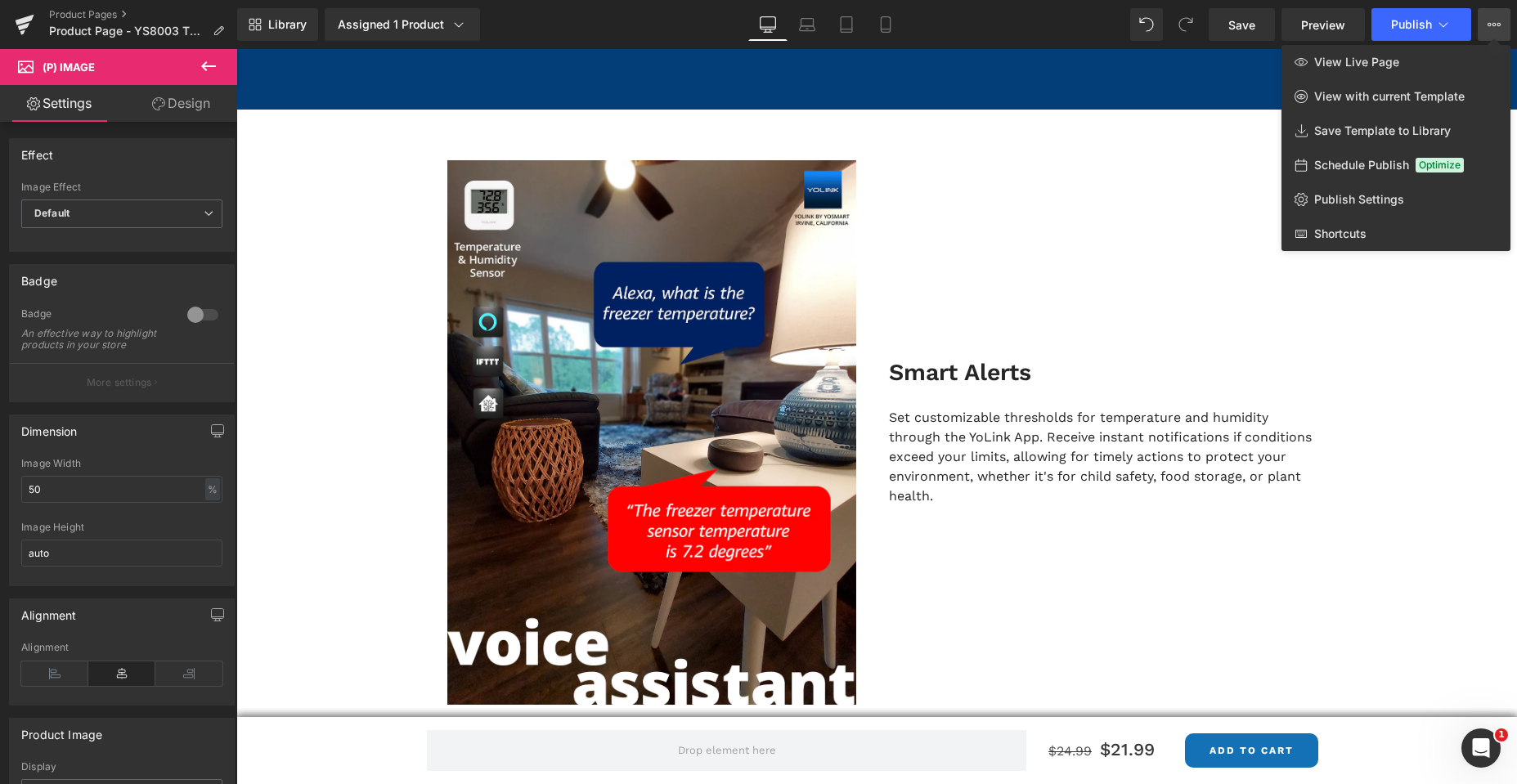
click at [1156, 233] on div at bounding box center [877, 416] width 1280 height 734
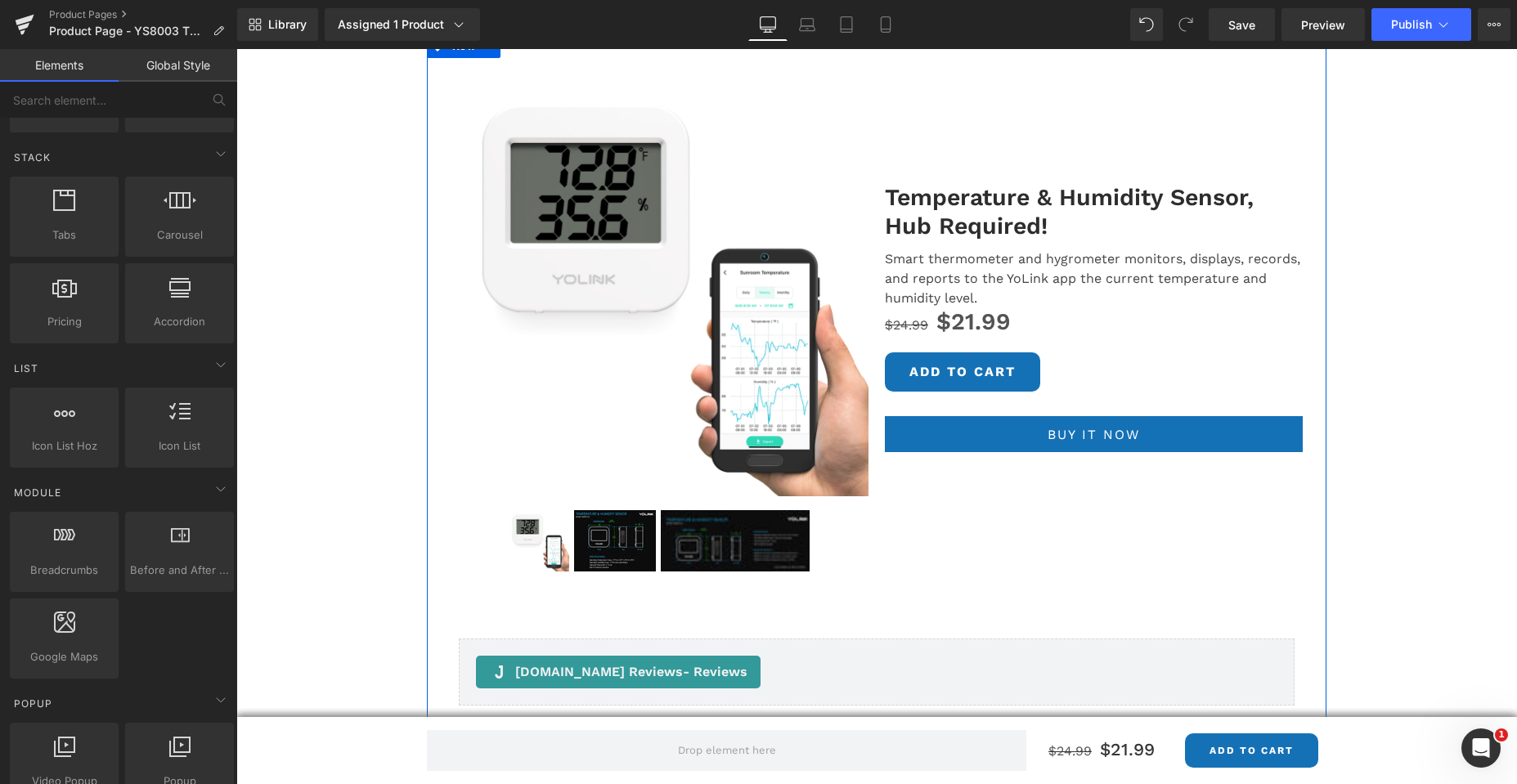
scroll to position [0, 0]
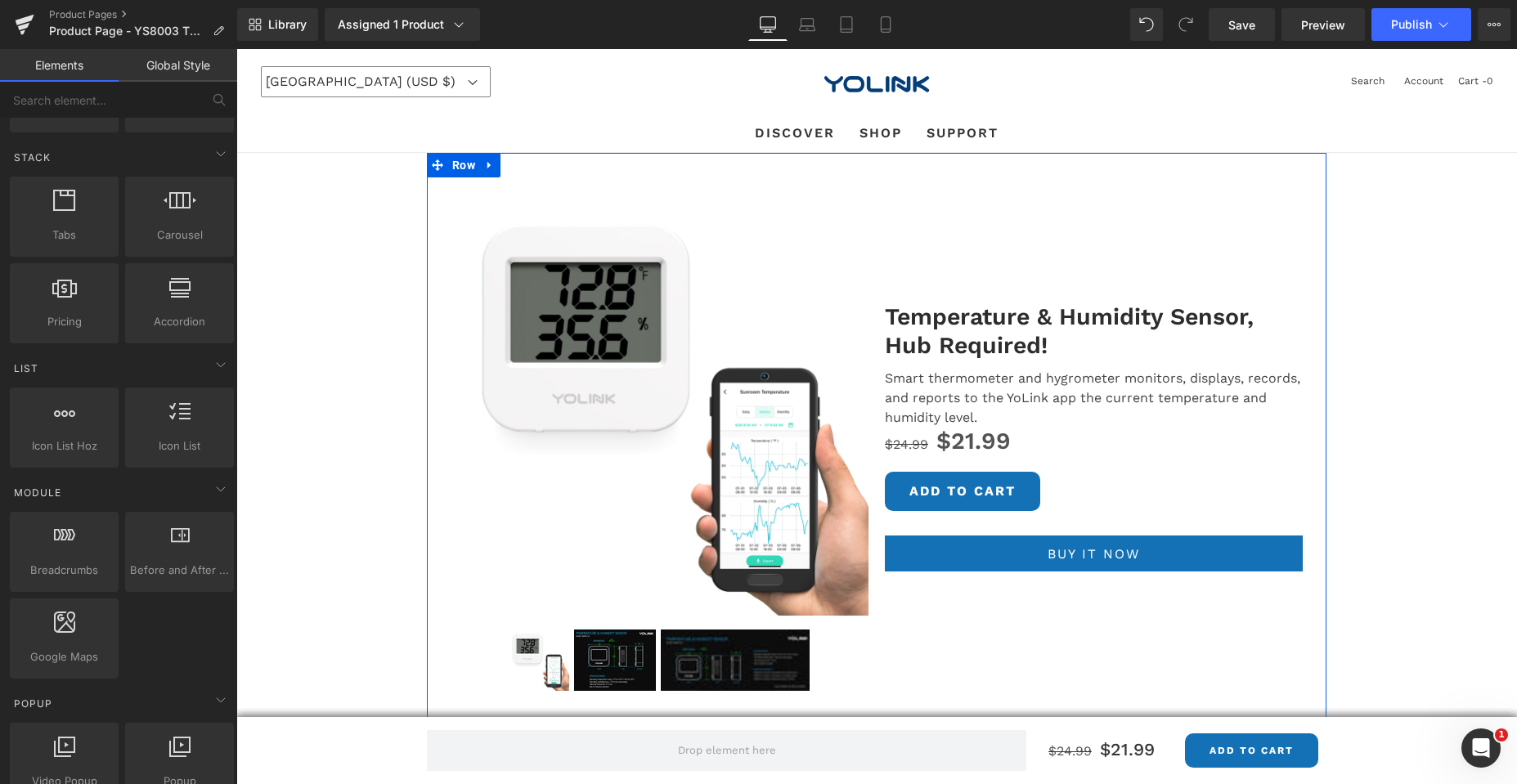
click at [592, 349] on img at bounding box center [659, 406] width 418 height 418
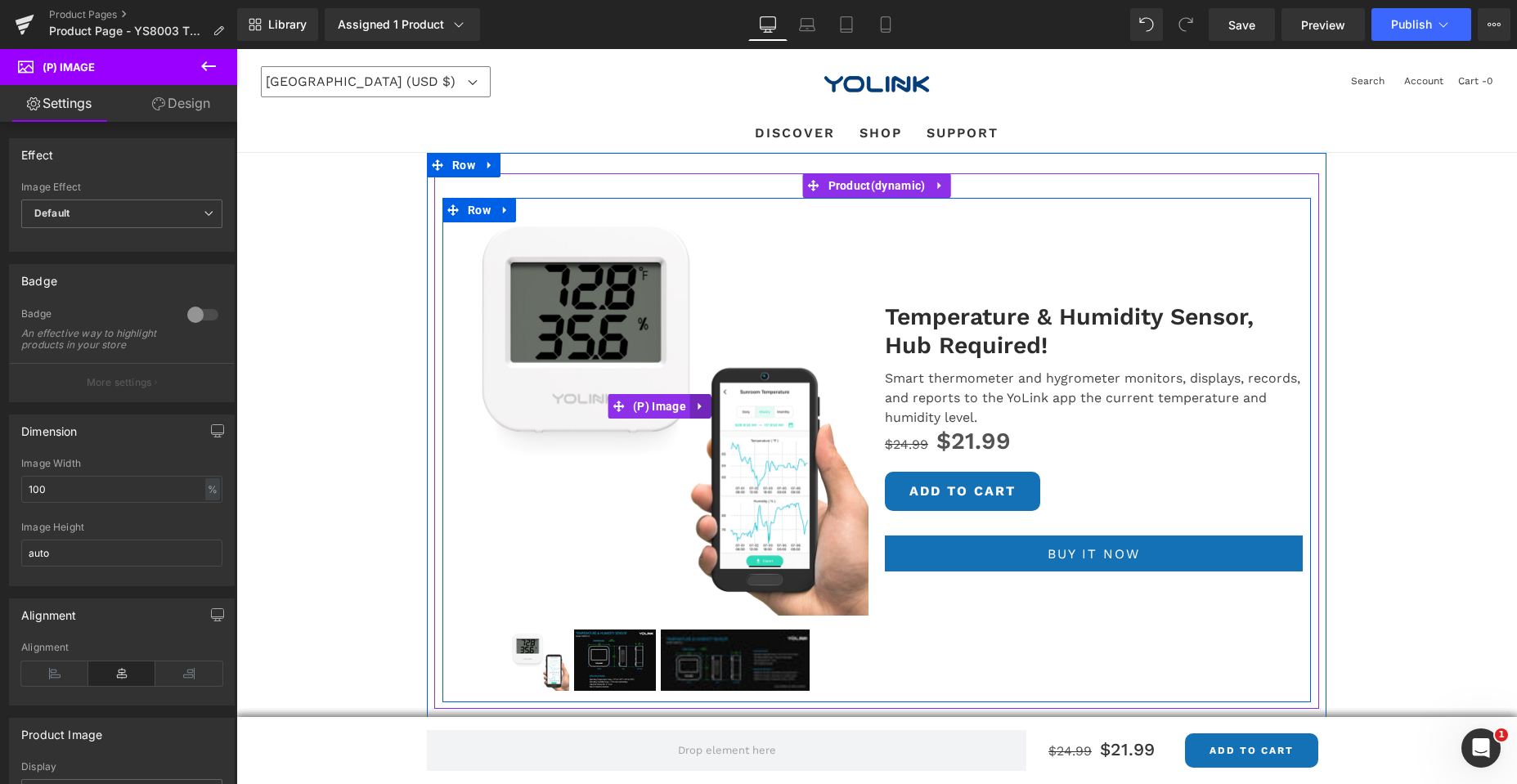
click at [695, 406] on icon at bounding box center [701, 406] width 12 height 13
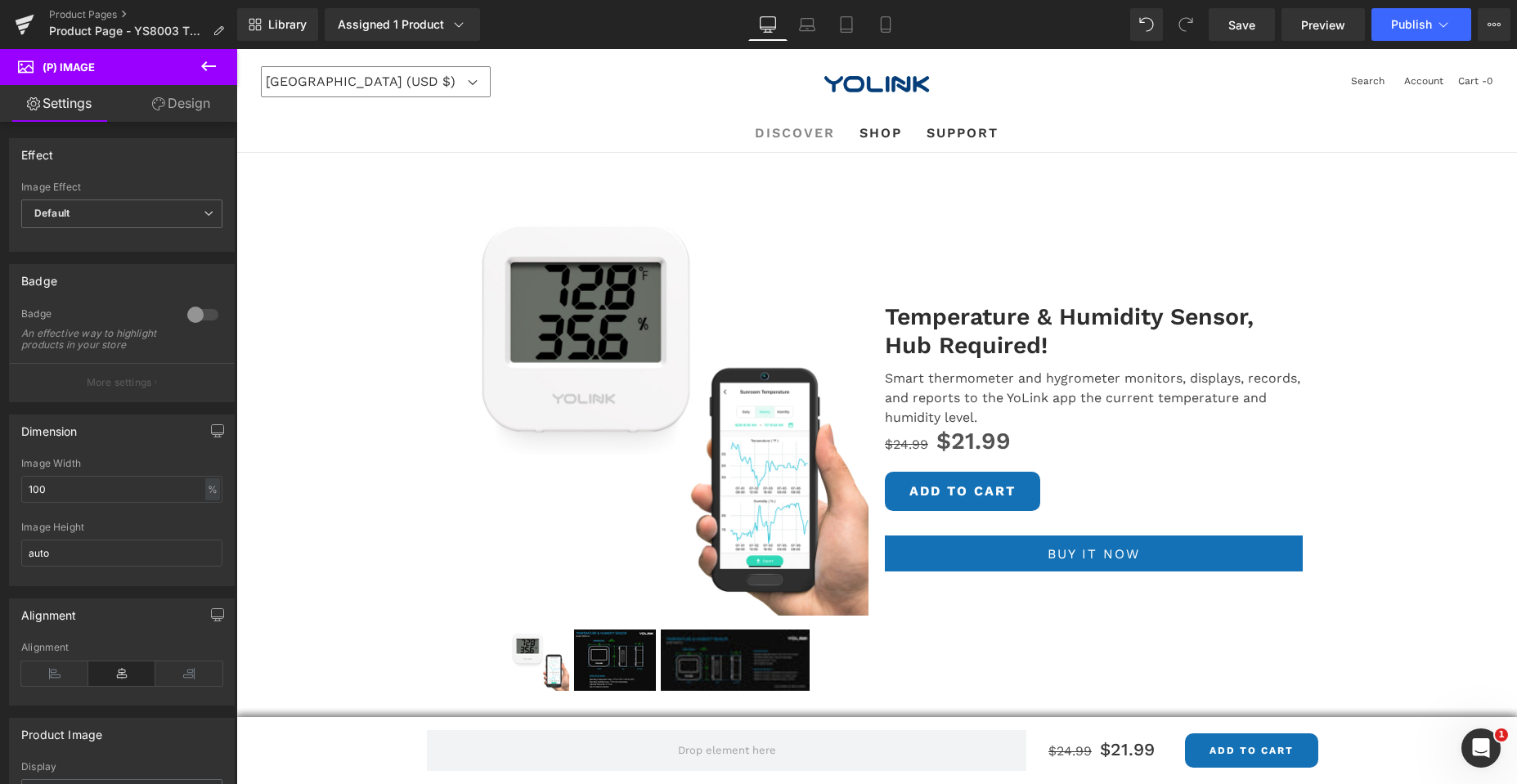
click at [781, 131] on span "DISCOVER" at bounding box center [795, 133] width 80 height 21
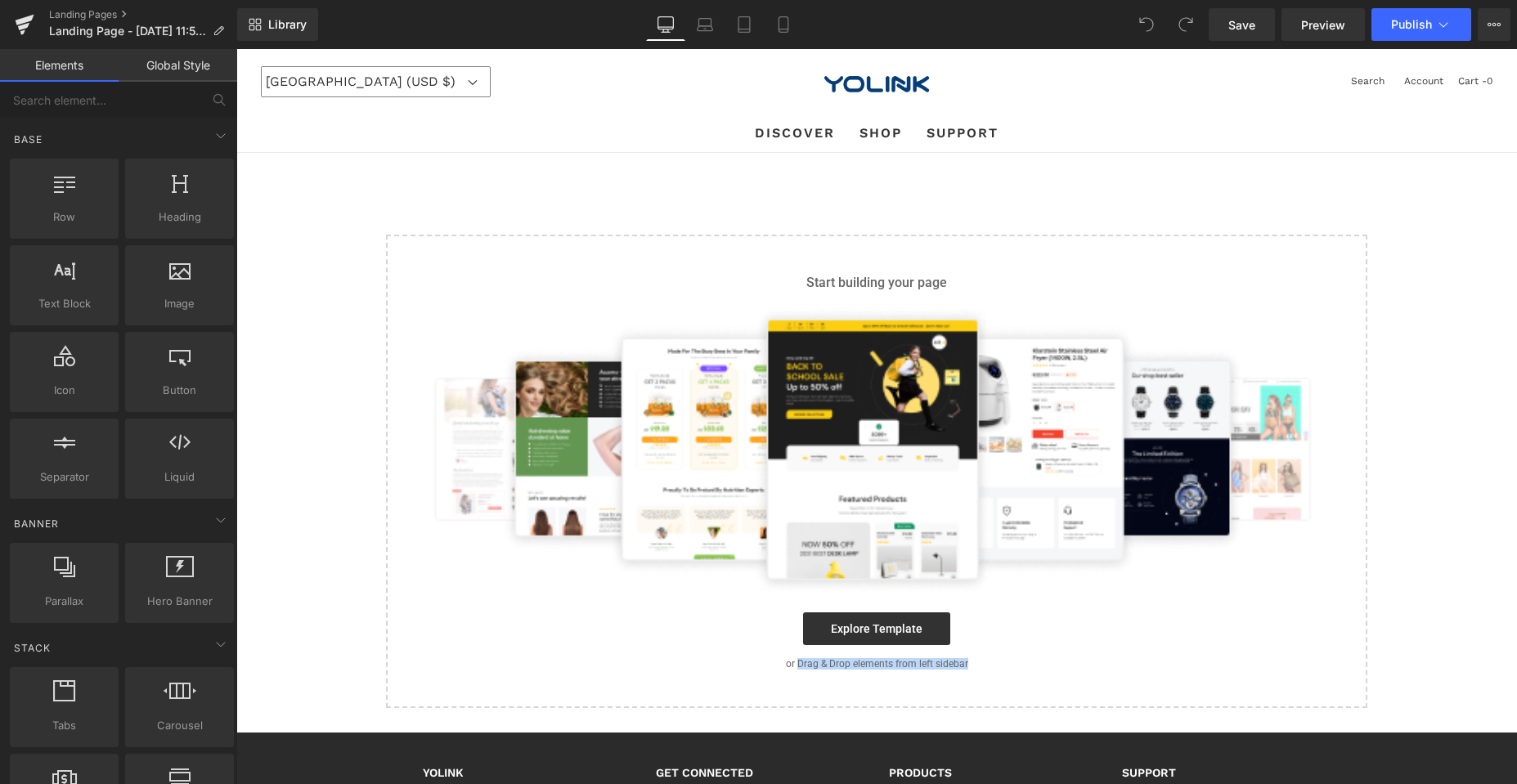
drag, startPoint x: 789, startPoint y: 663, endPoint x: 981, endPoint y: 683, distance: 193.0
click at [981, 683] on div "Start building your page Explore Template or Drag & Drop elements from left sid…" at bounding box center [877, 471] width 978 height 470
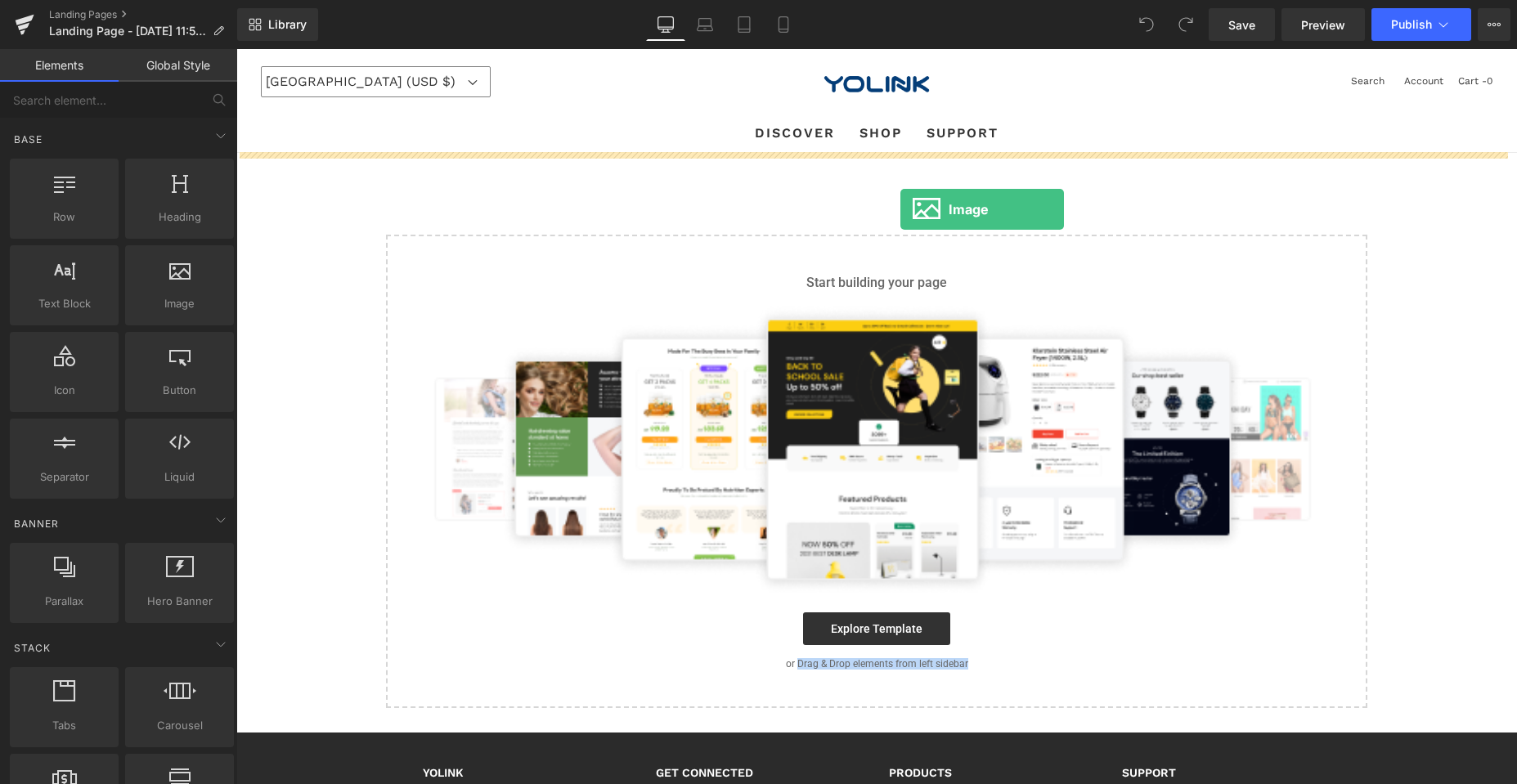
drag, startPoint x: 284, startPoint y: 272, endPoint x: 900, endPoint y: 209, distance: 619.2
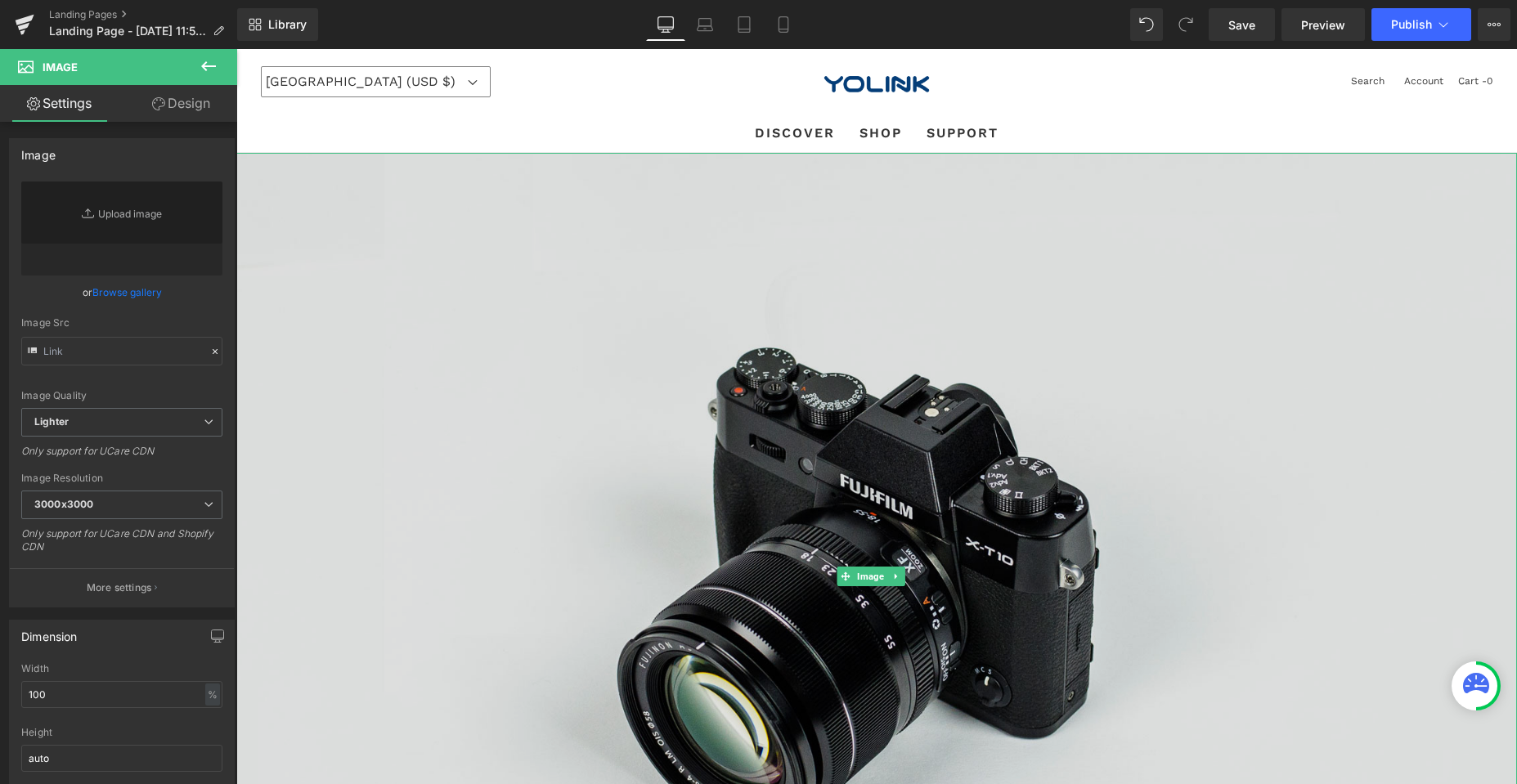
click at [838, 311] on img at bounding box center [877, 577] width 1280 height 847
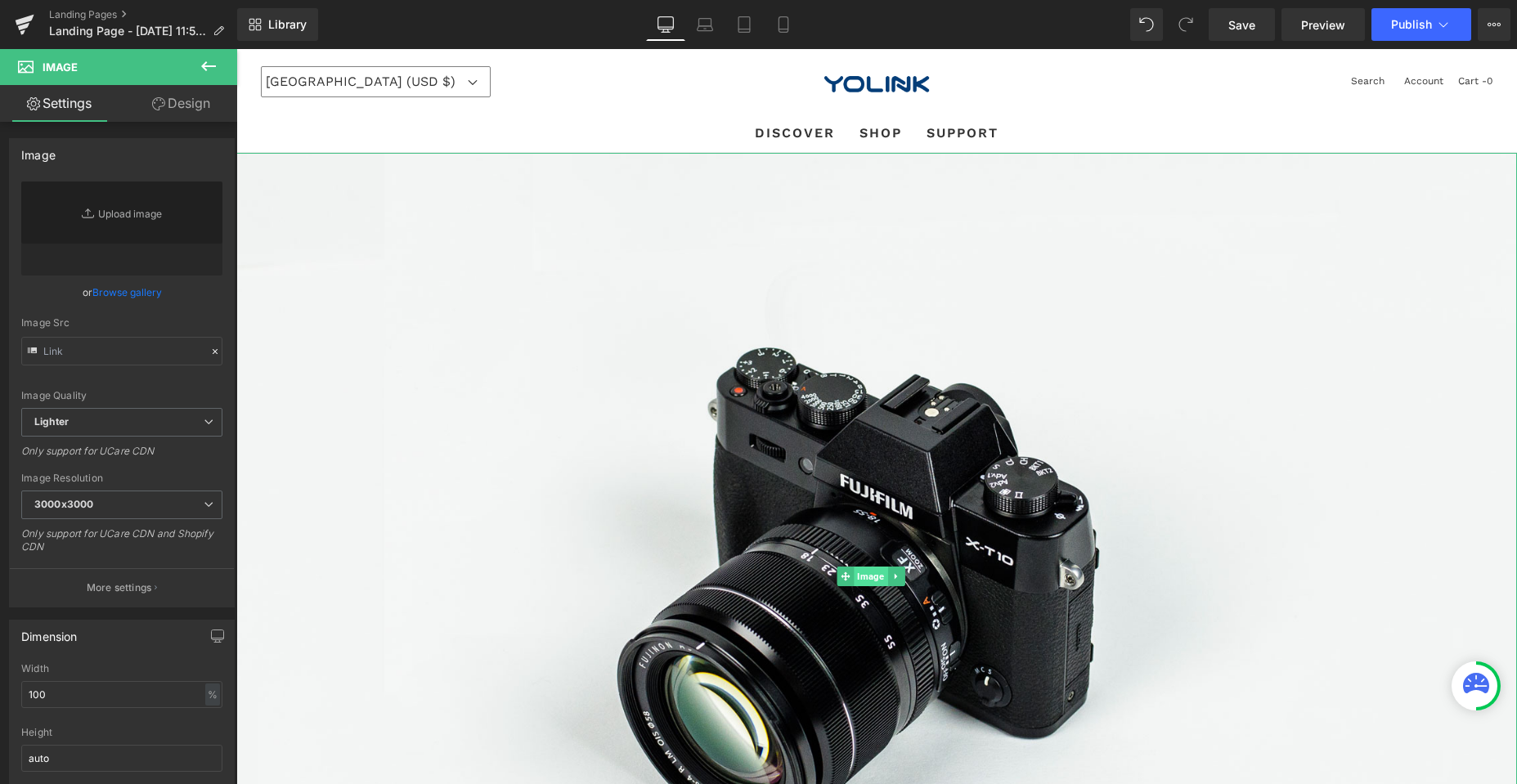
click at [873, 571] on span "Image" at bounding box center [870, 577] width 33 height 19
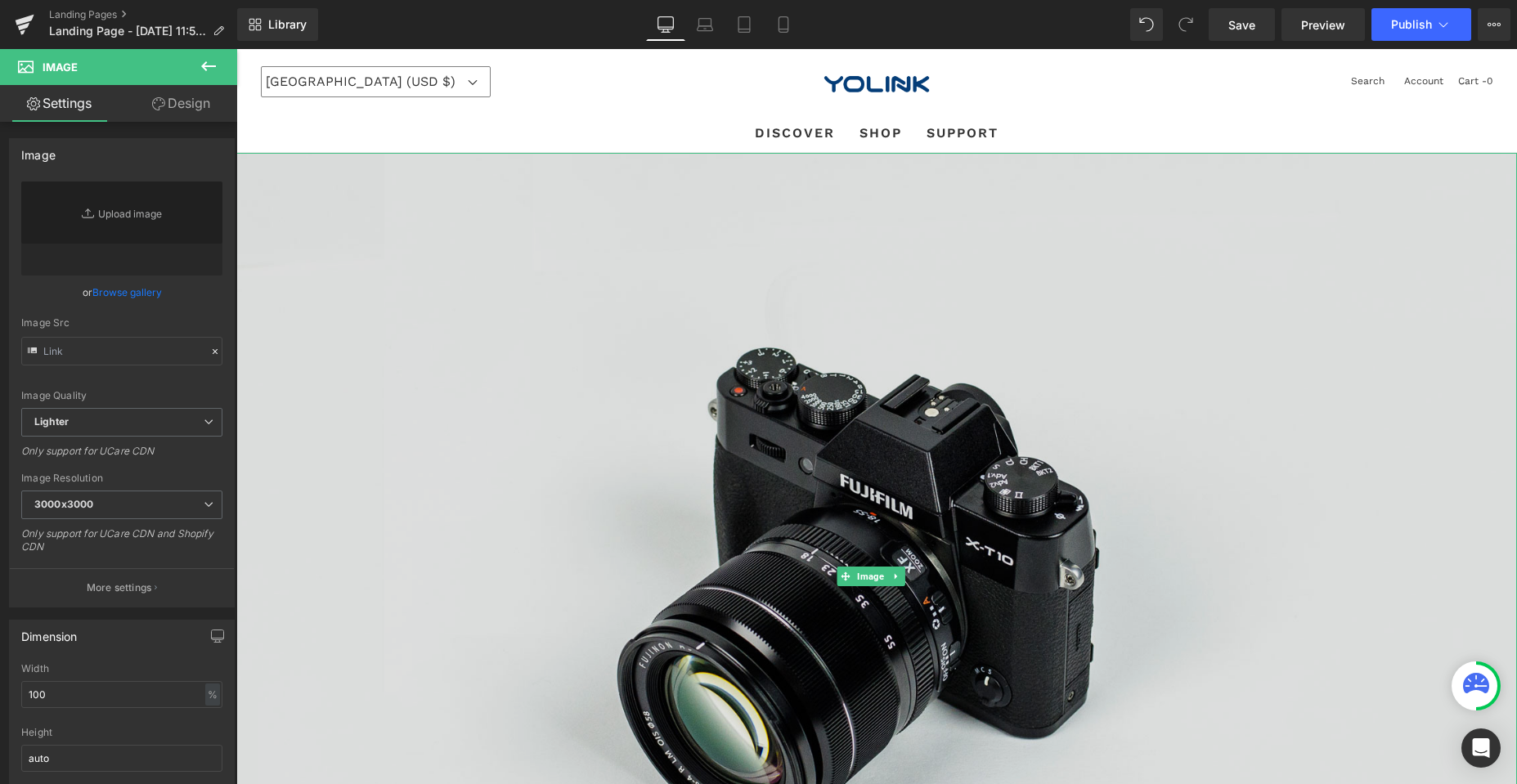
type input "//[DOMAIN_NAME][URL]"
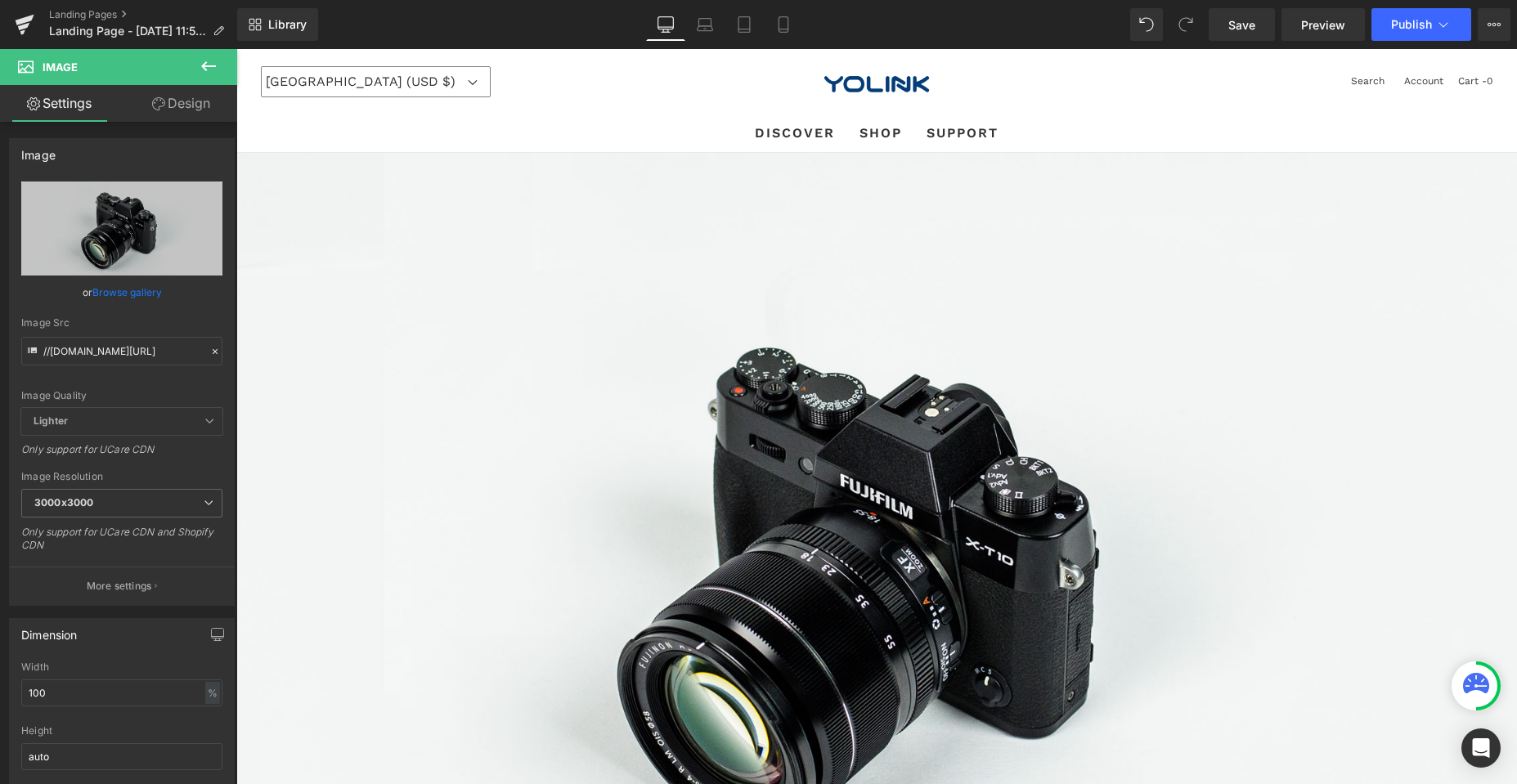
click at [200, 63] on icon at bounding box center [209, 66] width 19 height 19
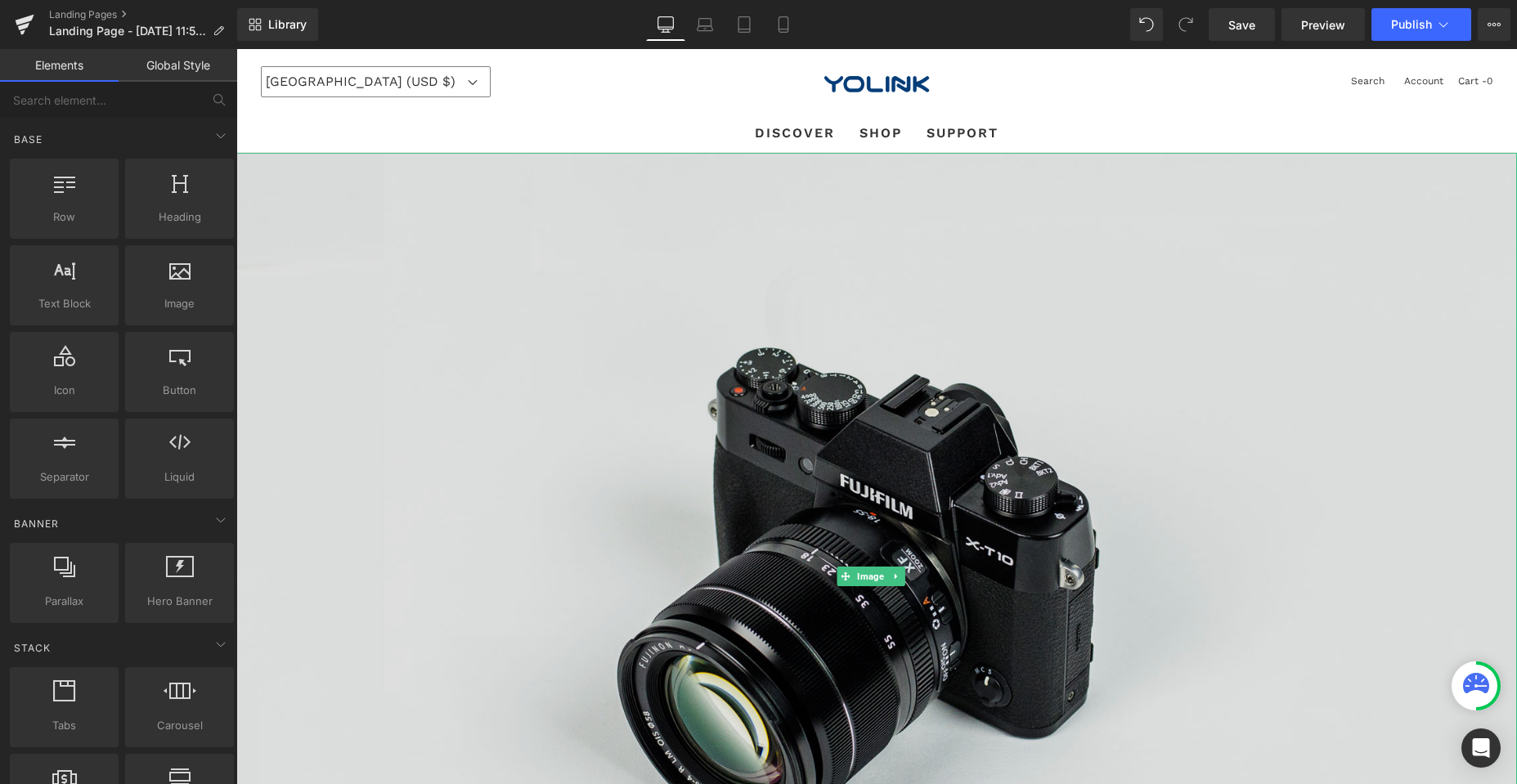
click at [558, 462] on img at bounding box center [877, 577] width 1280 height 847
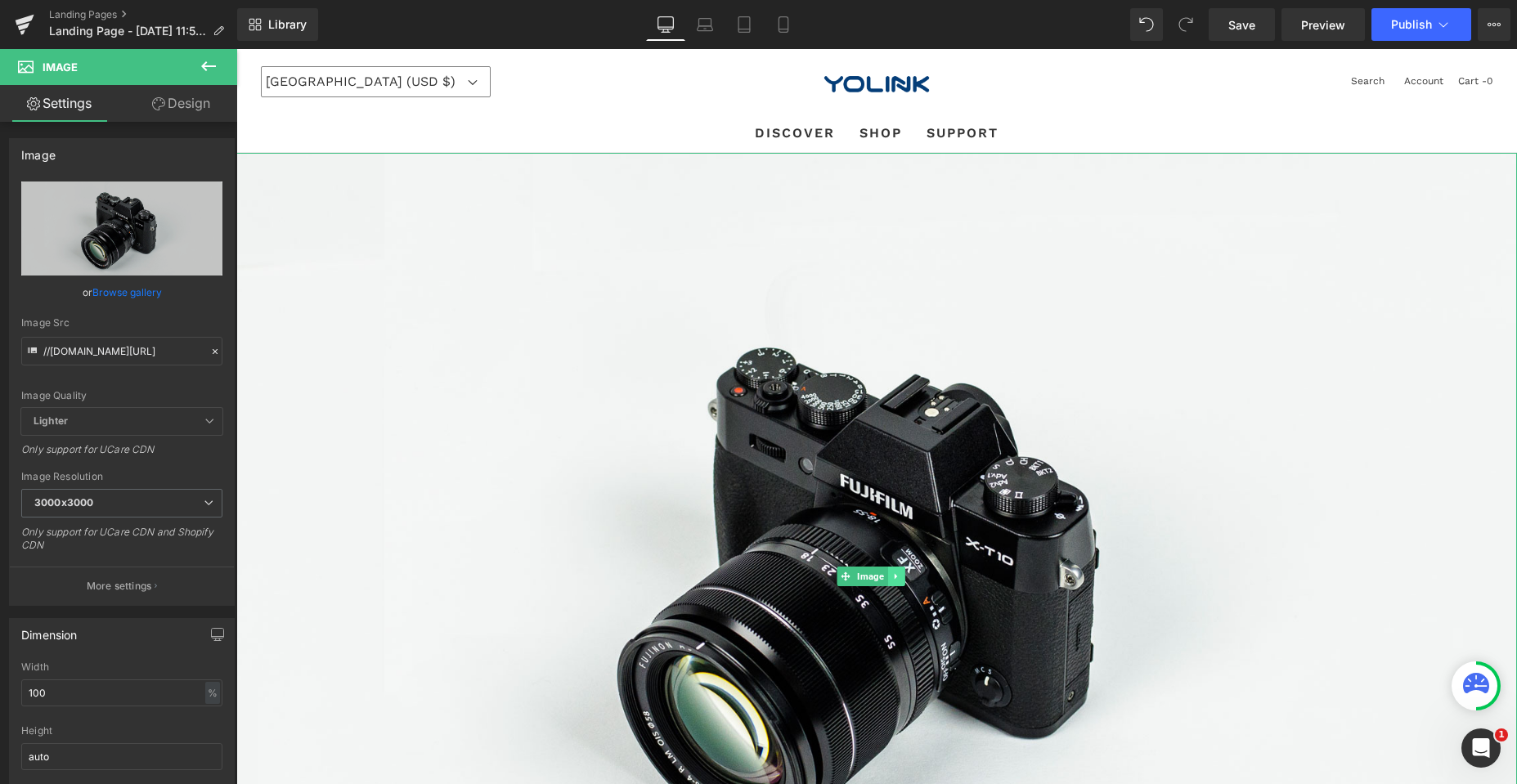
click at [900, 572] on icon at bounding box center [895, 577] width 9 height 10
click at [908, 572] on icon at bounding box center [903, 577] width 9 height 10
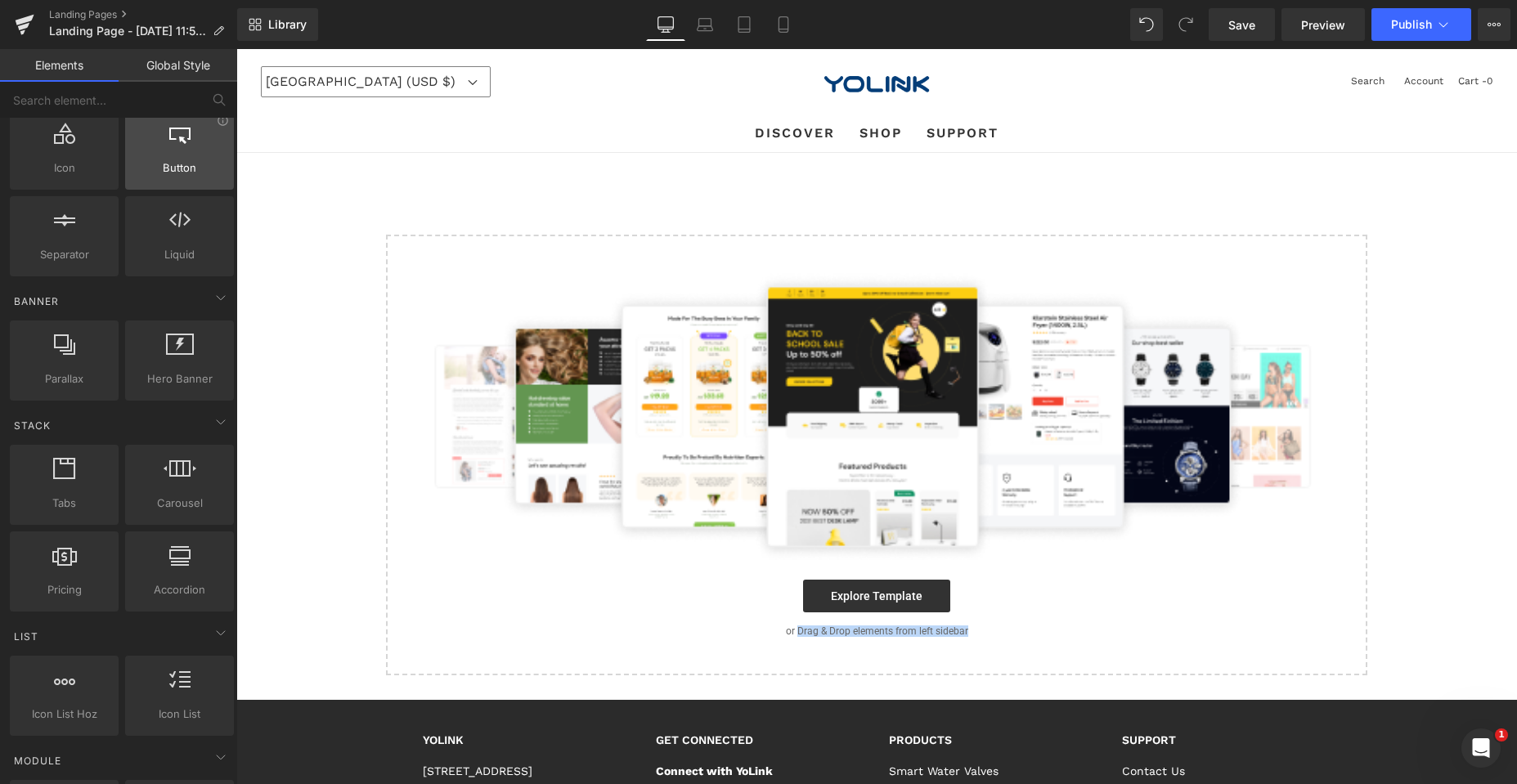
scroll to position [327, 0]
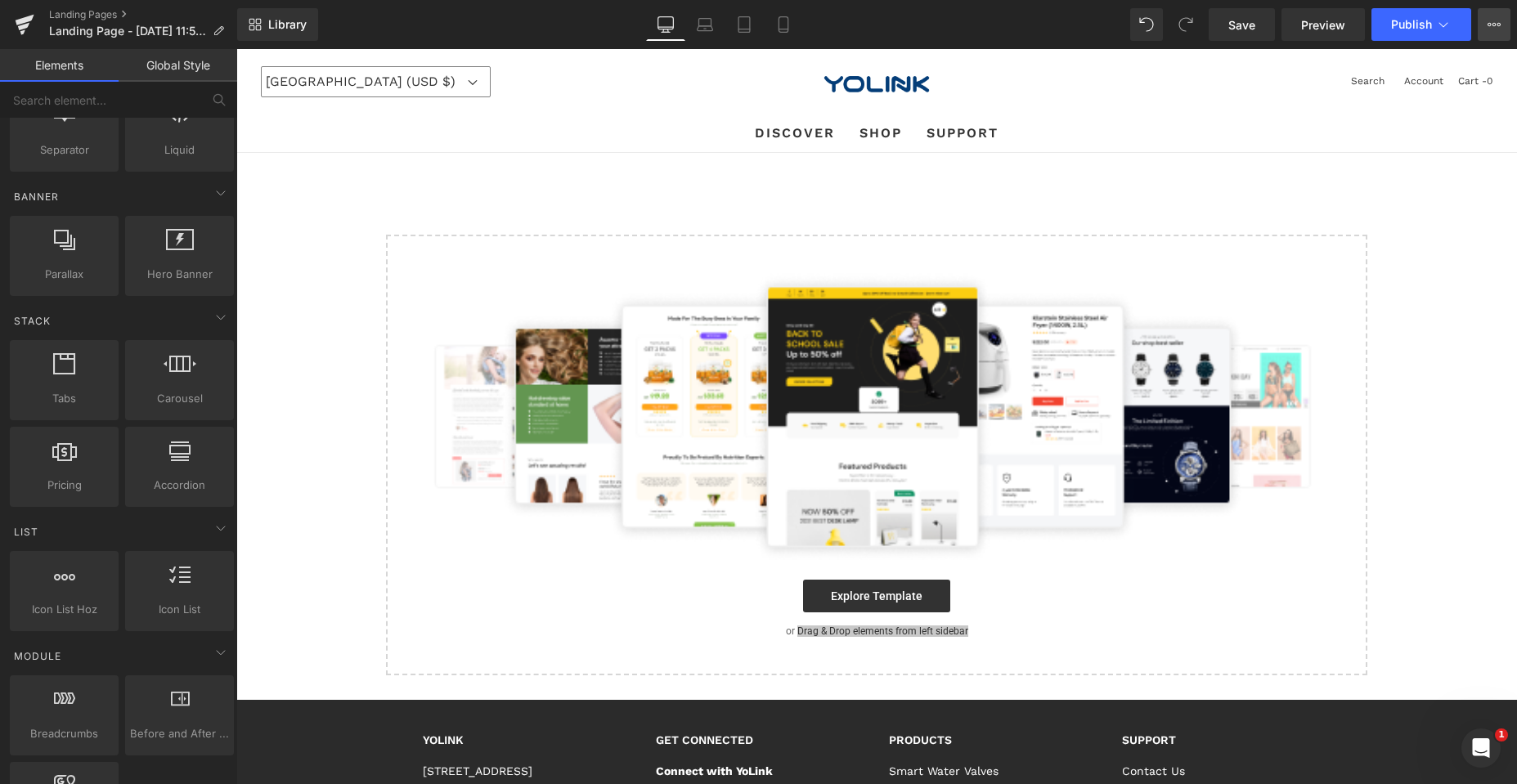
click at [1500, 18] on button "View Live Page View with current Template Save Template to Library Schedule Pub…" at bounding box center [1494, 24] width 33 height 33
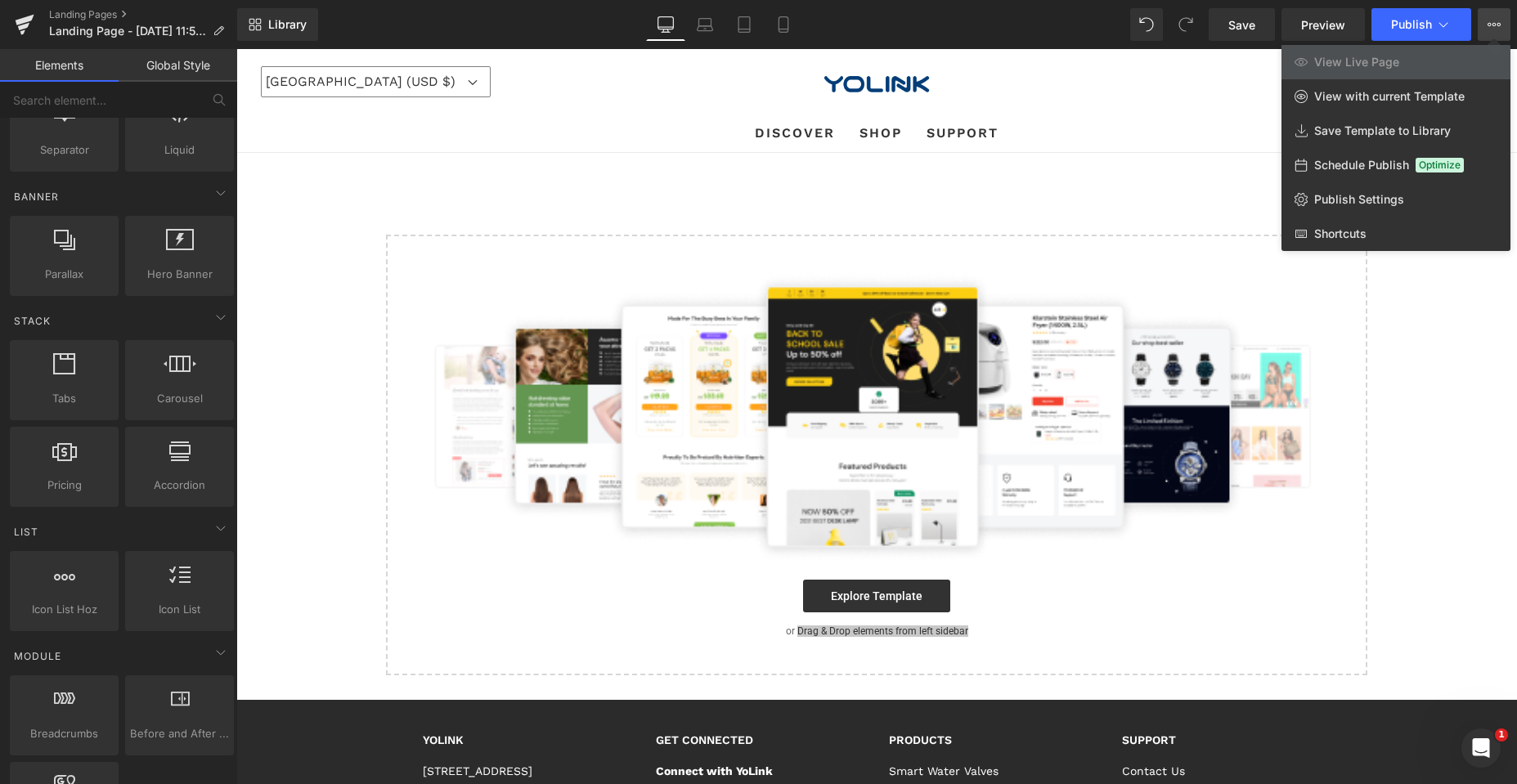
click at [1395, 429] on div at bounding box center [877, 416] width 1280 height 734
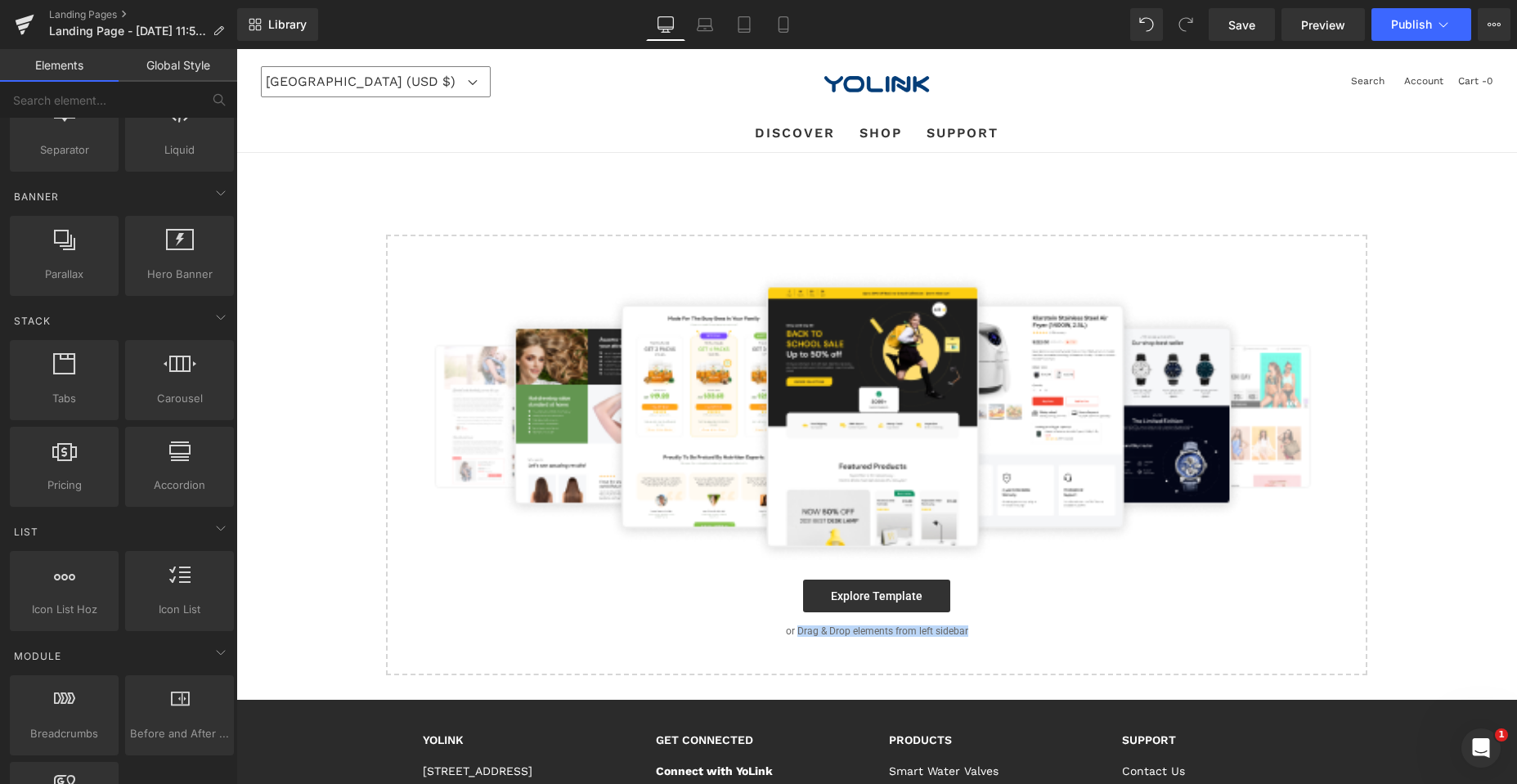
click at [517, 177] on div "Select your layout" at bounding box center [877, 414] width 1280 height 522
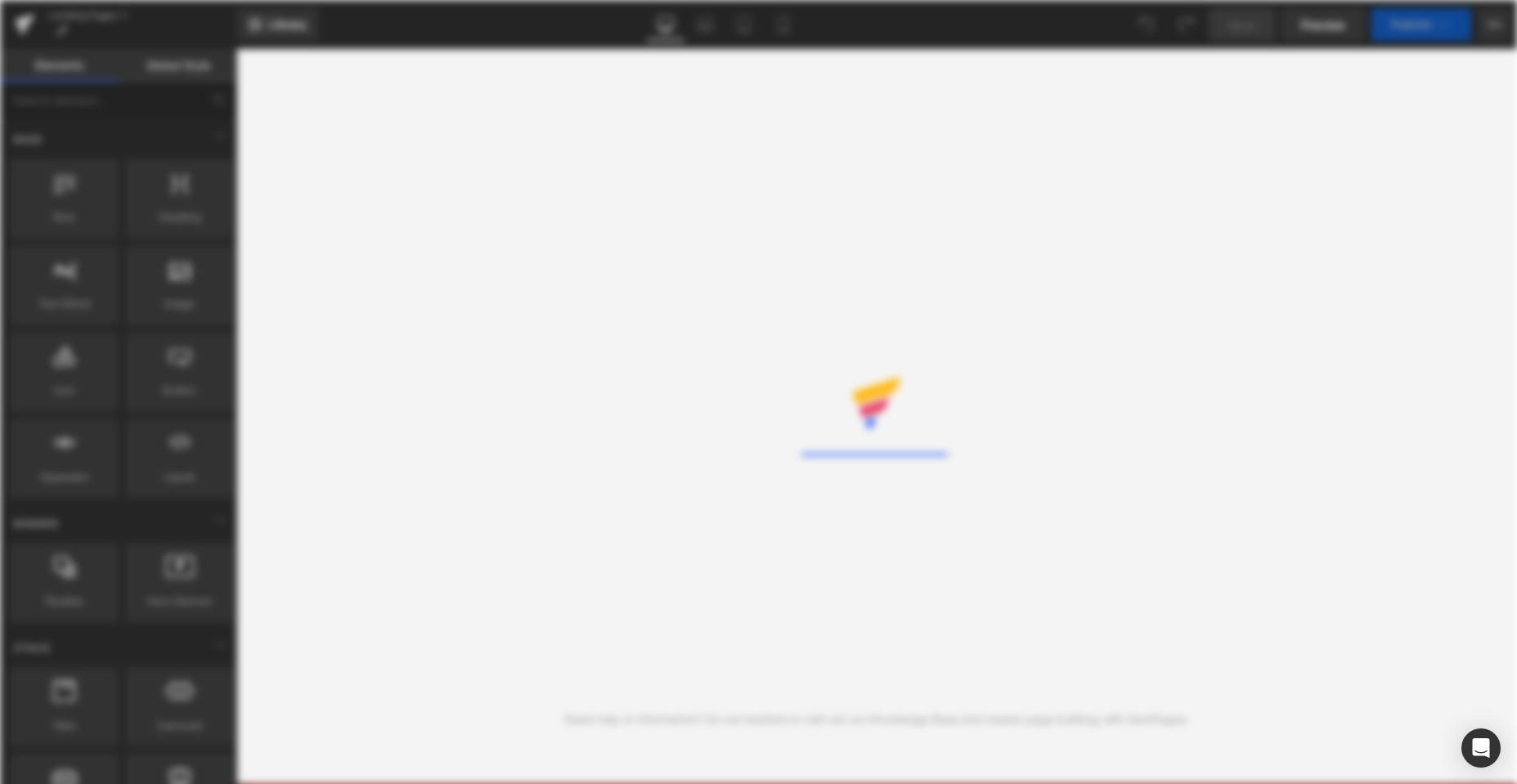
click at [779, 301] on div "Rendering Content" at bounding box center [758, 392] width 1517 height 784
click at [771, 338] on div "Rendering Content" at bounding box center [758, 392] width 1517 height 784
click at [847, 303] on div "Rendering Content" at bounding box center [758, 392] width 1517 height 784
click at [1289, 232] on div "Rendering Content" at bounding box center [758, 392] width 1517 height 784
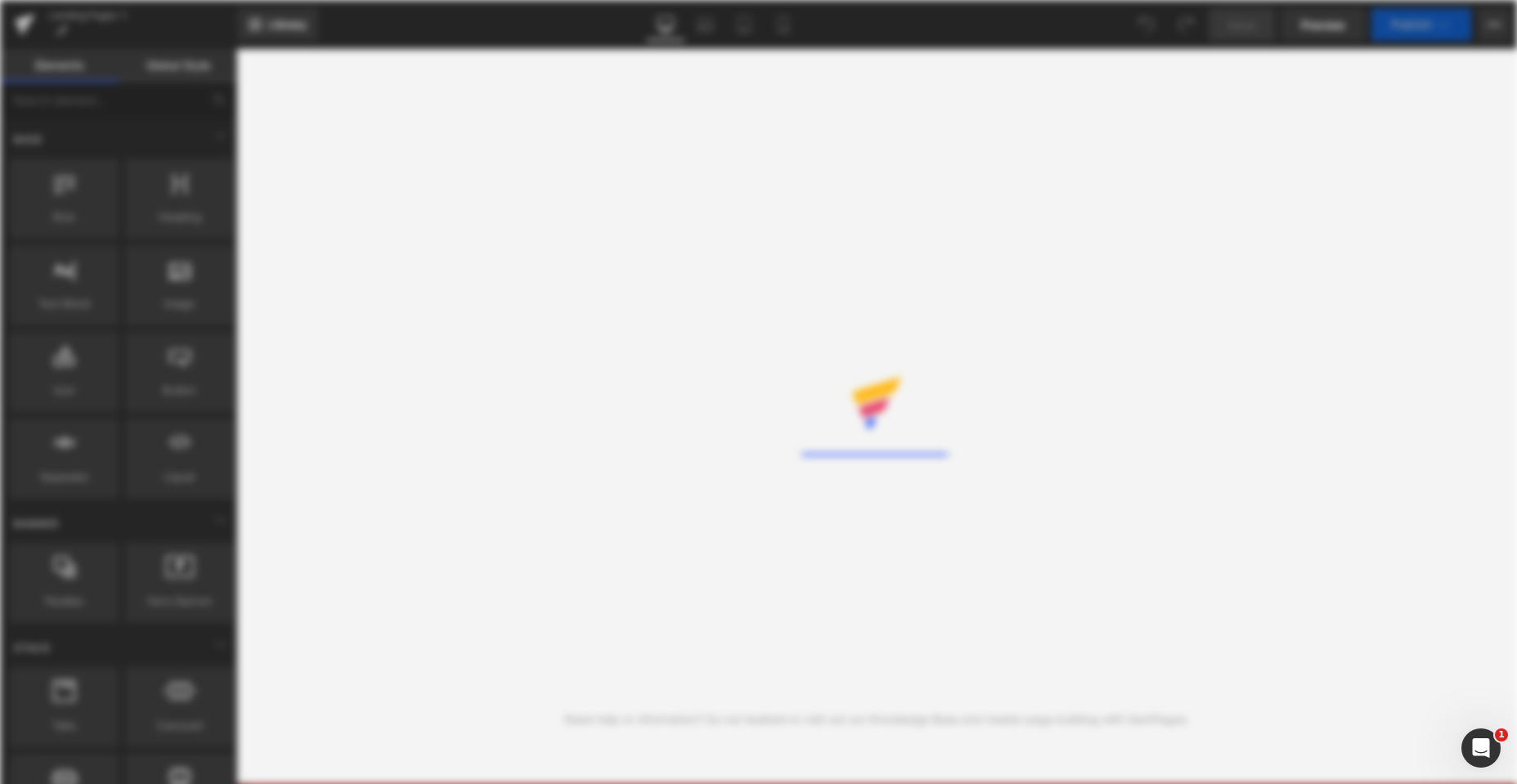
click at [910, 362] on div "Rendering Content" at bounding box center [758, 392] width 1517 height 784
click at [898, 146] on div "Rendering Content" at bounding box center [758, 392] width 1517 height 784
click at [980, 166] on div "Rendering Content" at bounding box center [758, 392] width 1517 height 784
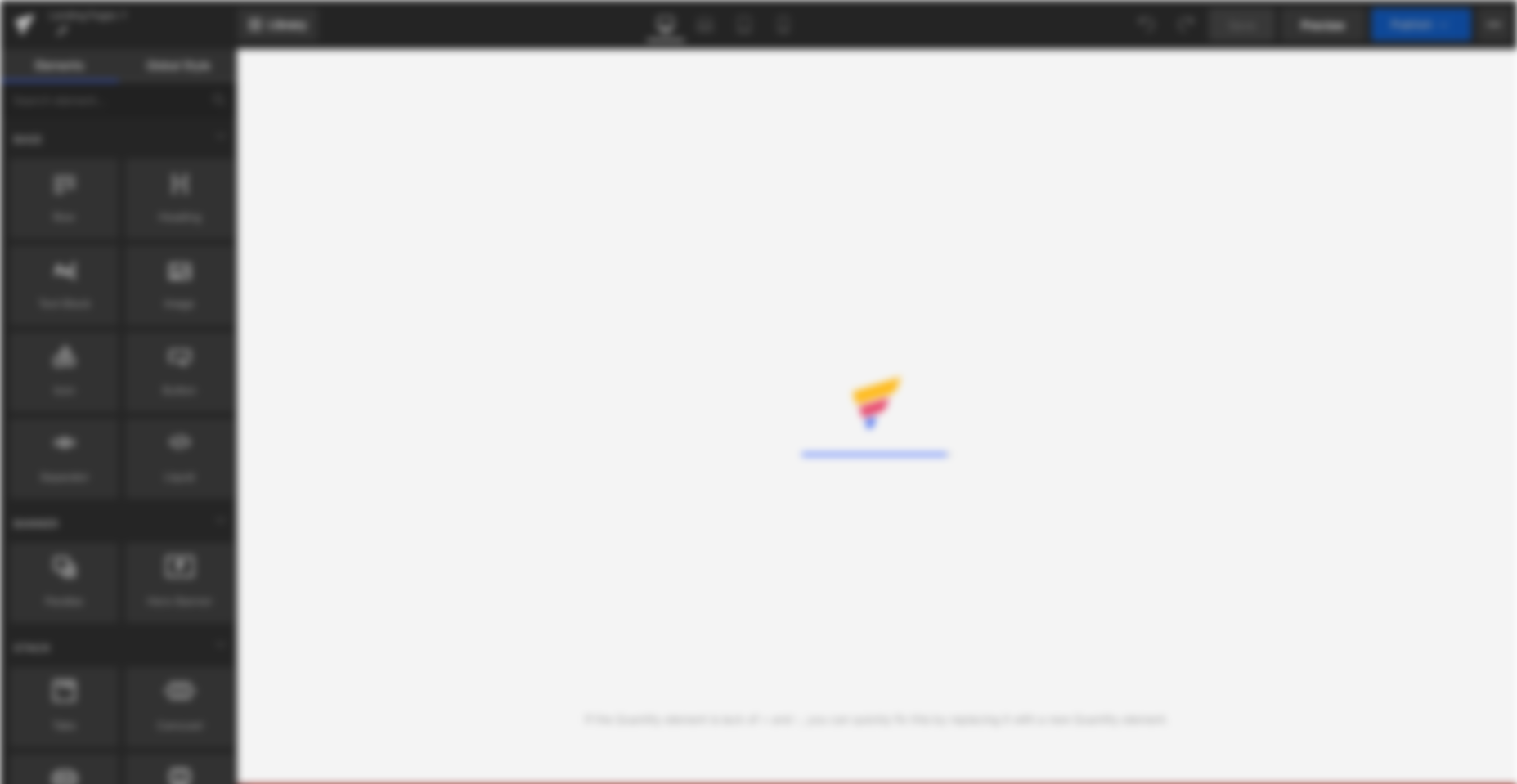
click at [1241, 257] on div "Rendering Content" at bounding box center [758, 392] width 1517 height 784
click at [1185, 245] on div "Rendering Content" at bounding box center [758, 392] width 1517 height 784
